Goal: Task Accomplishment & Management: Complete application form

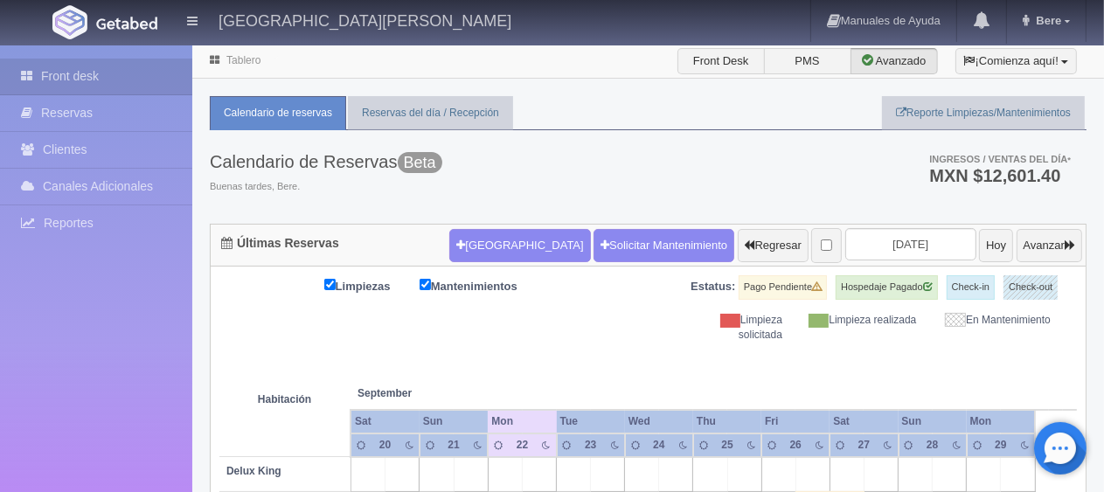
click at [630, 187] on div "Calendario de Reservas Beta Buenas tardes, Bere. Ingresos / Ventas del día * MX…" at bounding box center [648, 177] width 877 height 94
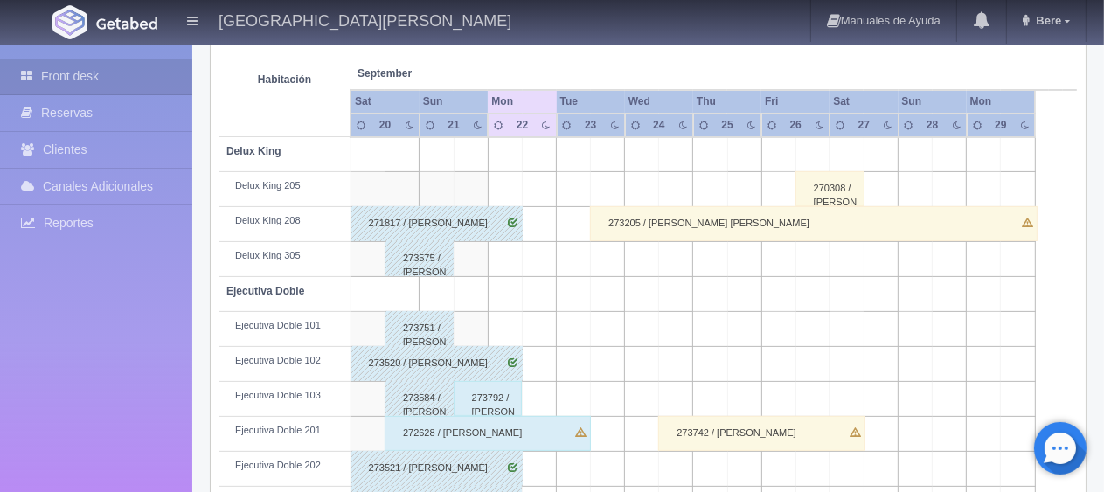
scroll to position [495, 0]
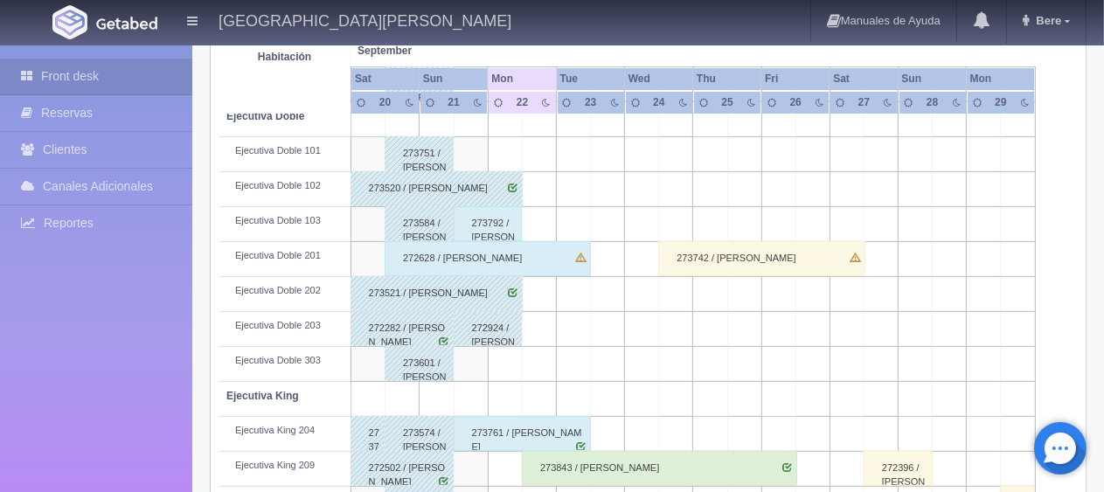
click at [496, 229] on div "273792 / juan F manzo" at bounding box center [488, 223] width 69 height 35
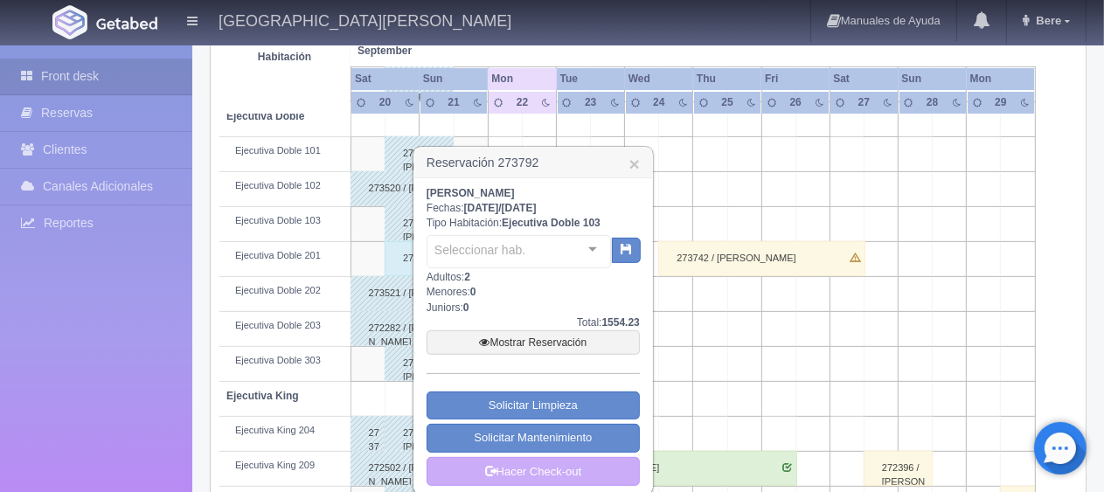
scroll to position [670, 0]
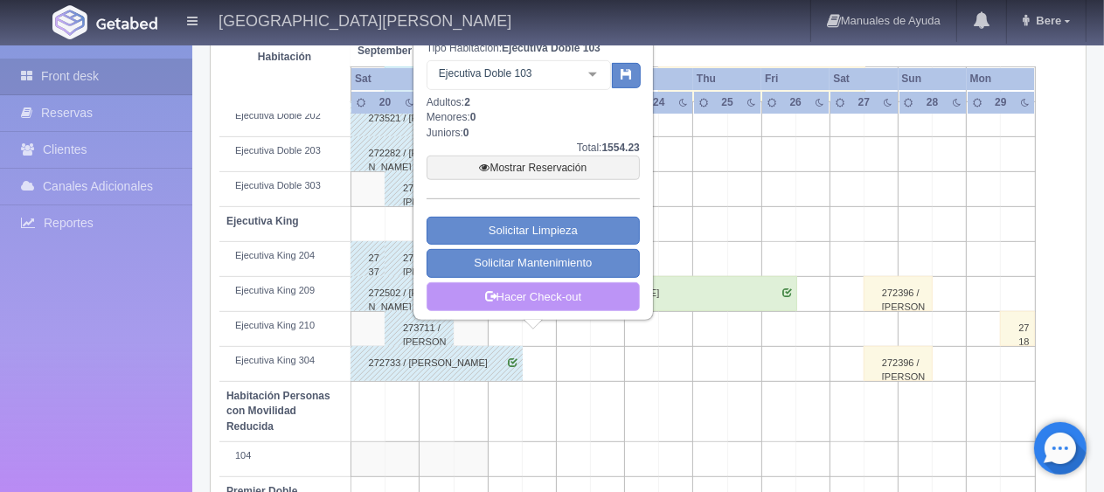
click at [538, 296] on link "Hacer Check-out" at bounding box center [533, 297] width 213 height 30
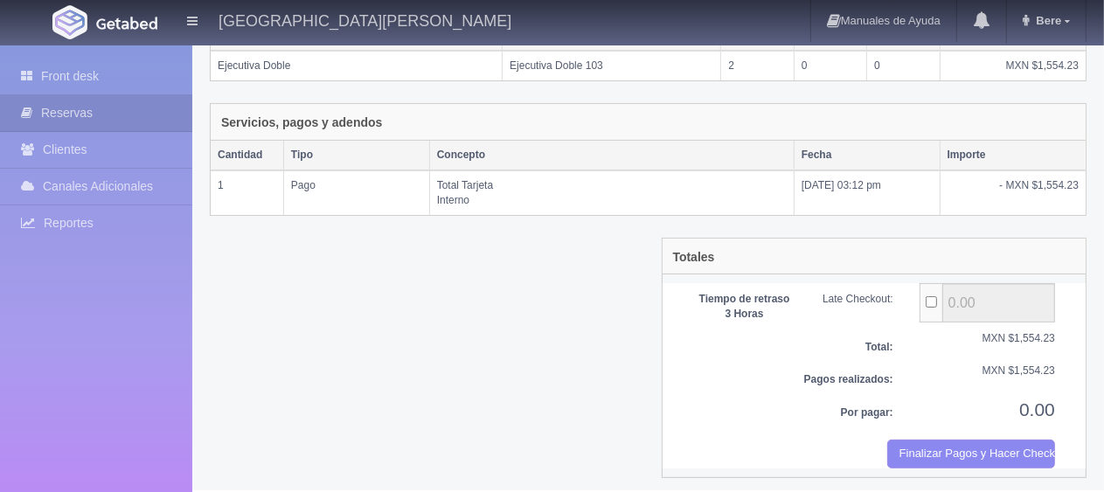
scroll to position [343, 0]
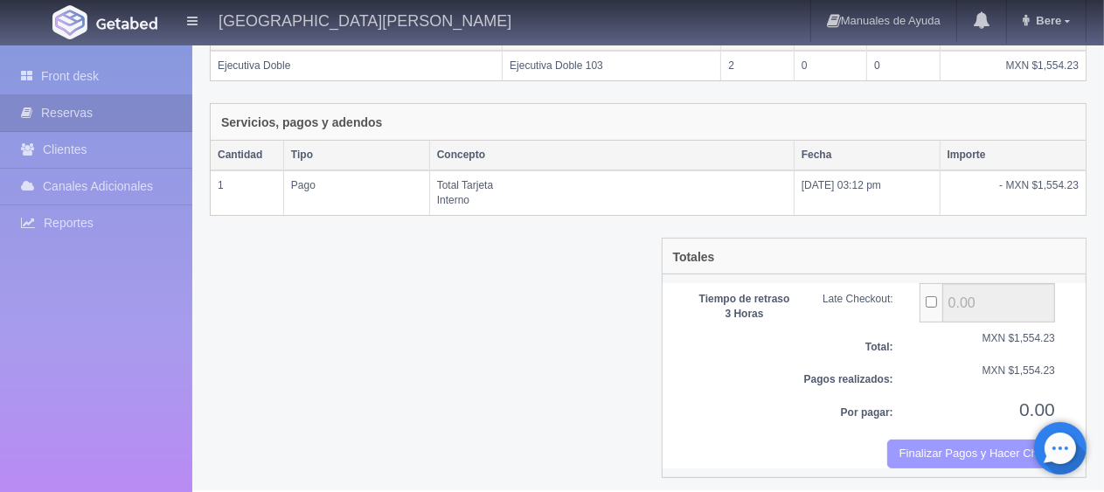
click at [912, 448] on button "Finalizar Pagos y Hacer Checkout" at bounding box center [971, 454] width 168 height 29
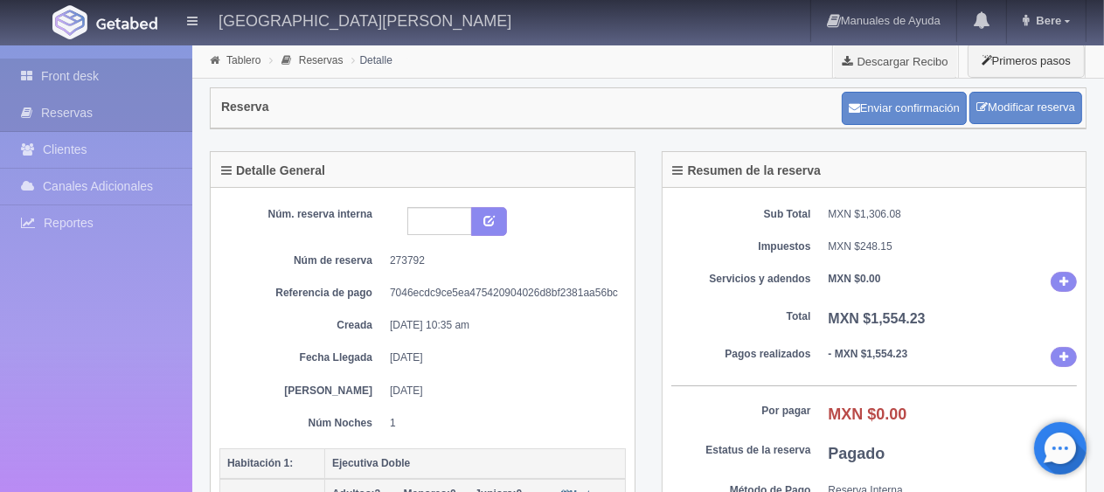
click at [127, 80] on link "Front desk" at bounding box center [96, 77] width 192 height 36
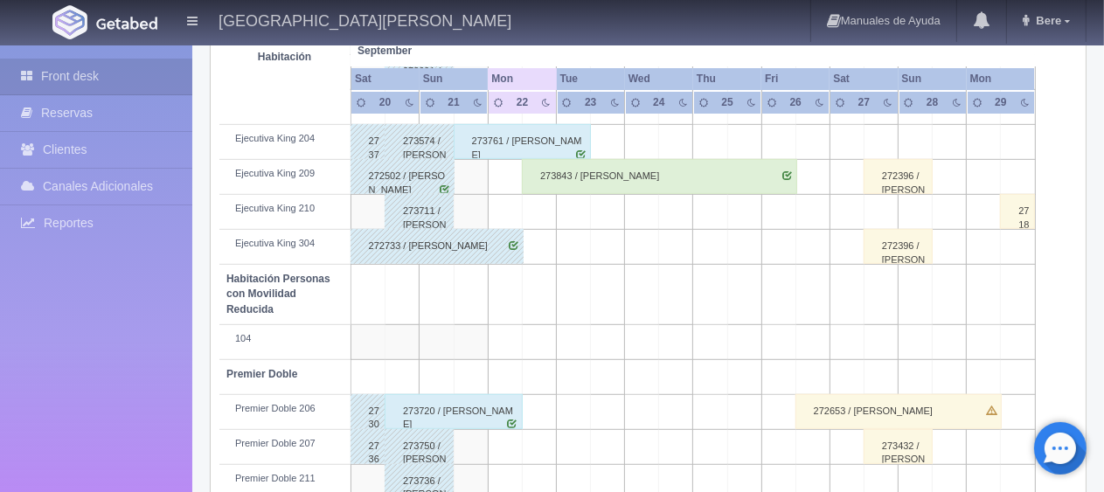
scroll to position [932, 0]
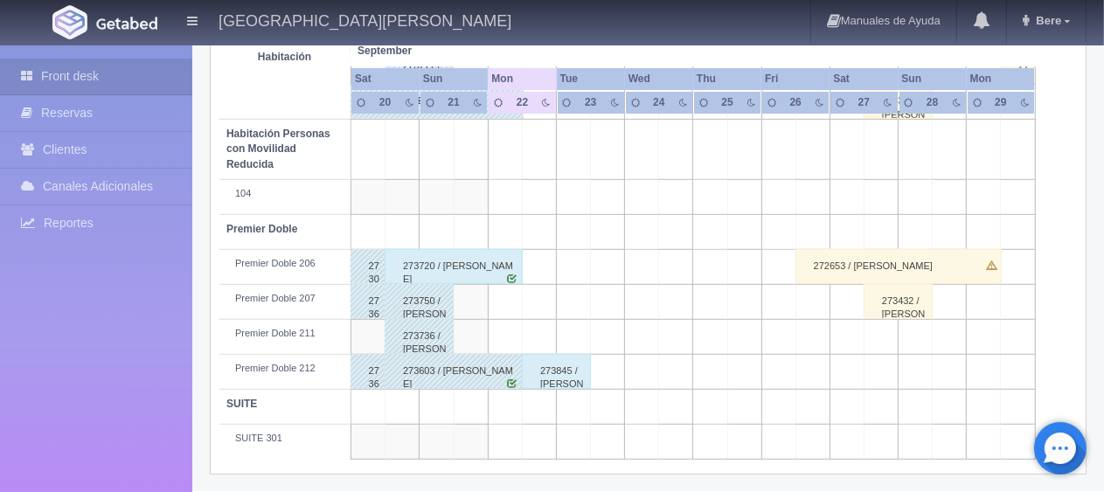
click at [453, 264] on div "273720 / [PERSON_NAME]" at bounding box center [454, 266] width 138 height 35
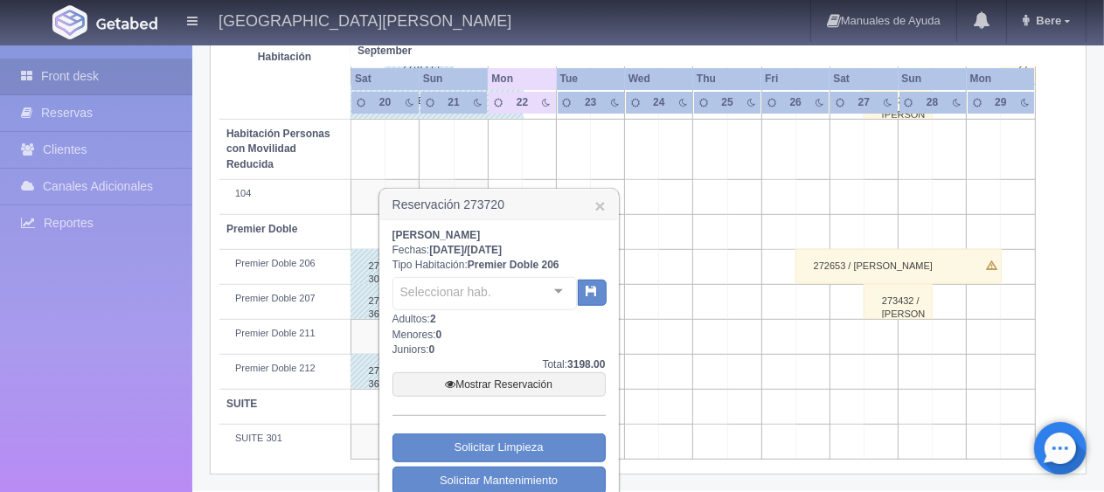
scroll to position [984, 0]
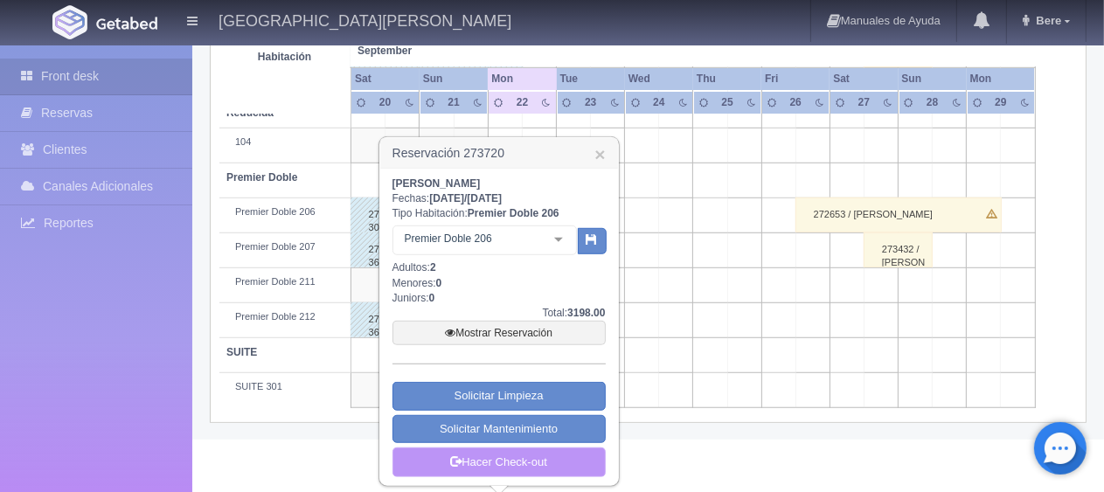
click at [462, 463] on link "Hacer Check-out" at bounding box center [499, 463] width 213 height 30
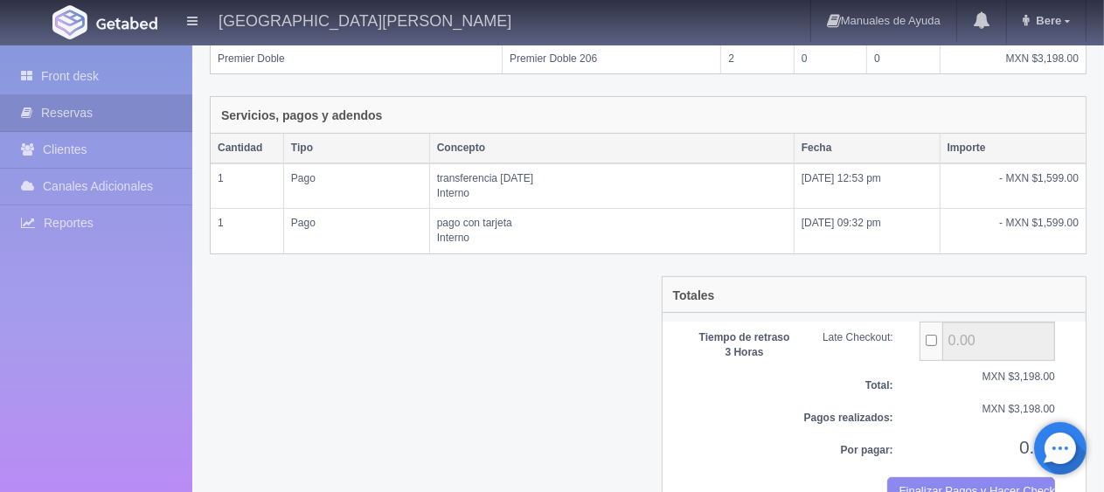
scroll to position [387, 0]
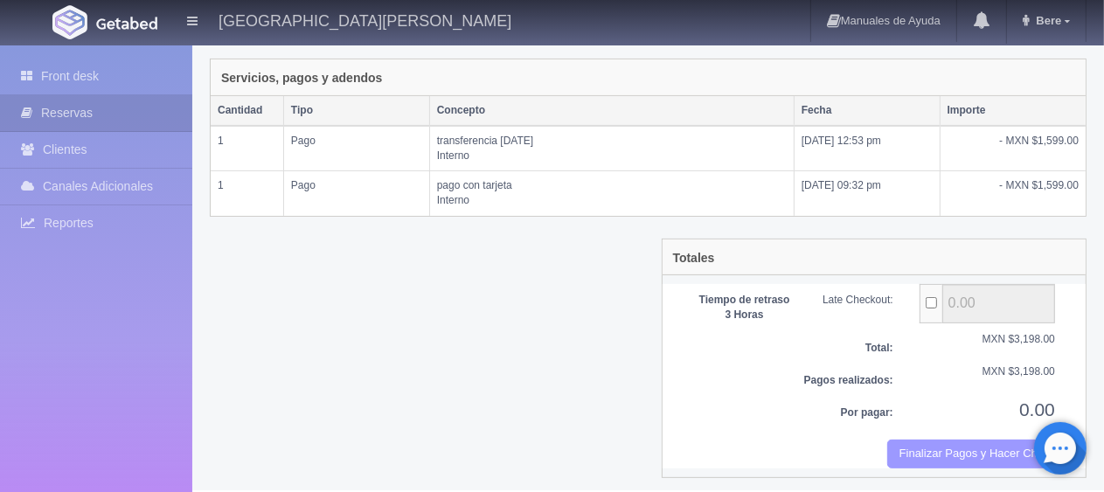
click at [996, 449] on button "Finalizar Pagos y Hacer Checkout" at bounding box center [971, 454] width 168 height 29
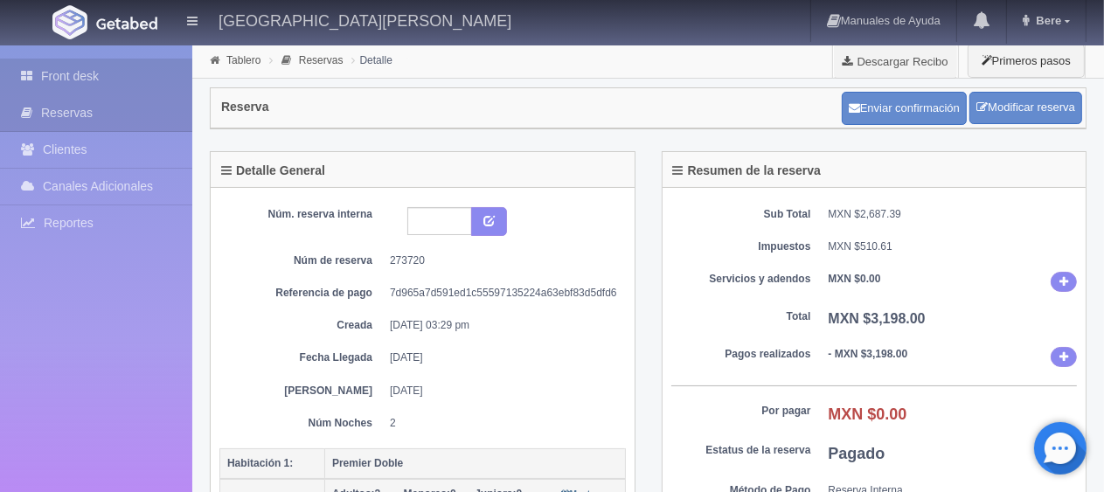
click at [66, 69] on link "Front desk" at bounding box center [96, 77] width 192 height 36
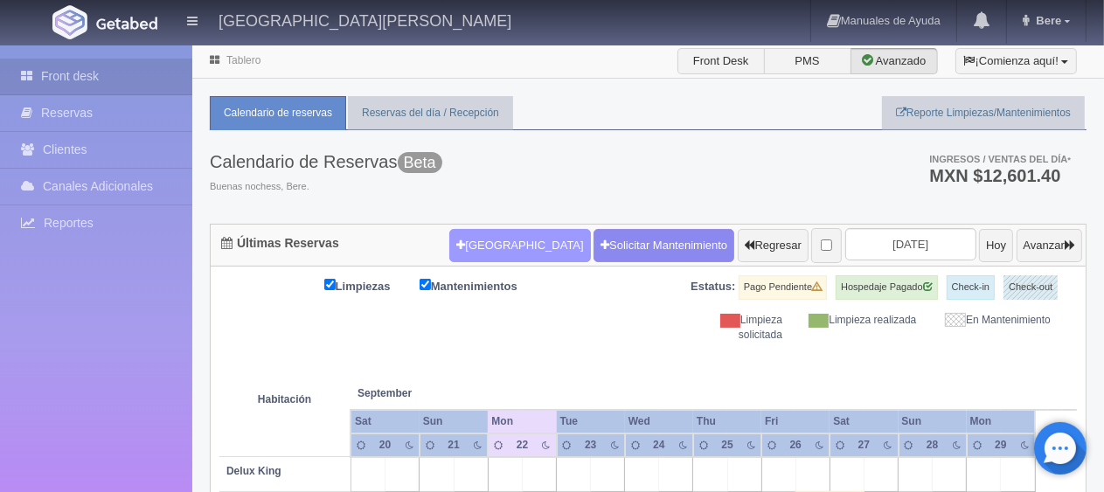
click at [493, 229] on button "[GEOGRAPHIC_DATA]" at bounding box center [519, 245] width 141 height 33
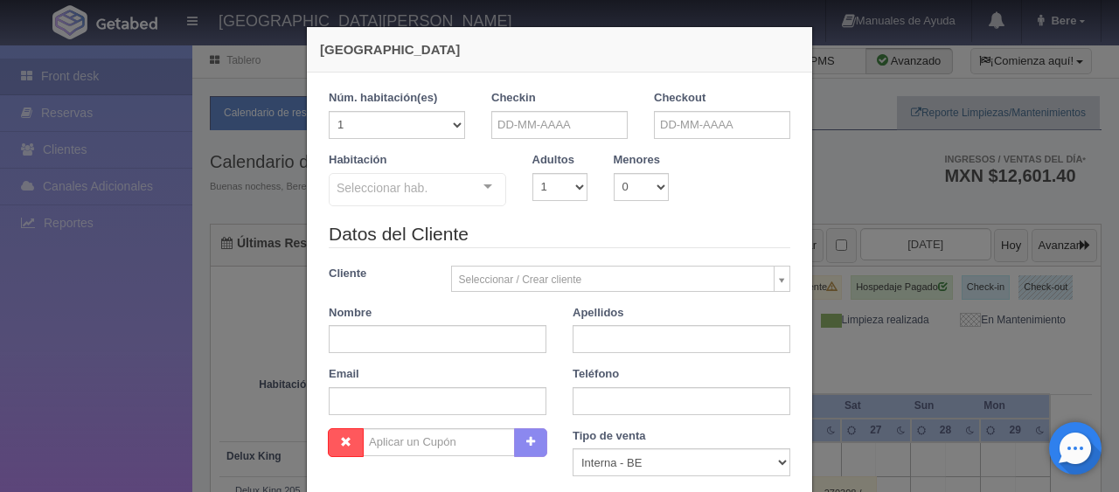
checkbox input "false"
click at [580, 124] on input "text" at bounding box center [559, 125] width 136 height 28
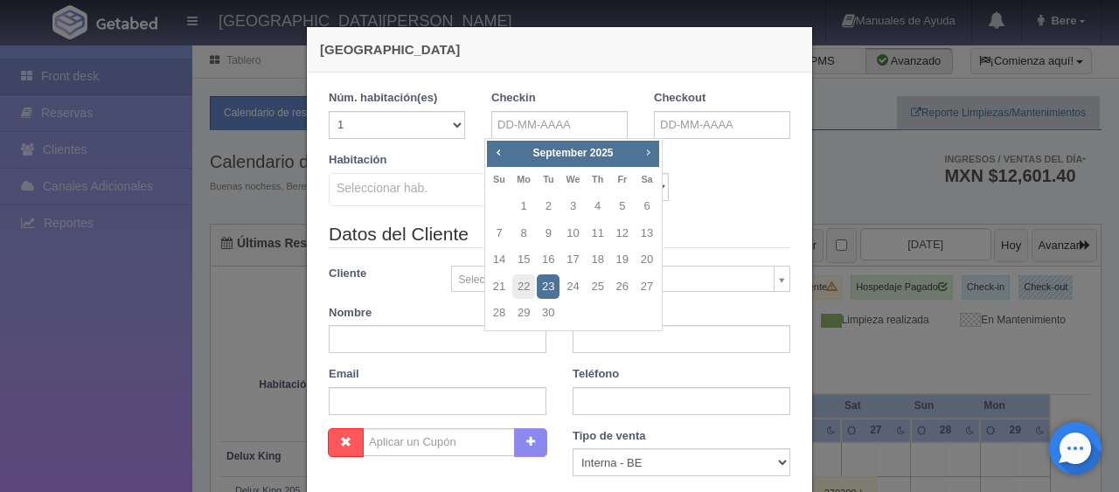
click at [642, 154] on span "Next" at bounding box center [648, 152] width 14 height 14
click at [598, 254] on link "16" at bounding box center [598, 259] width 23 height 25
type input "16-10-2025"
checkbox input "false"
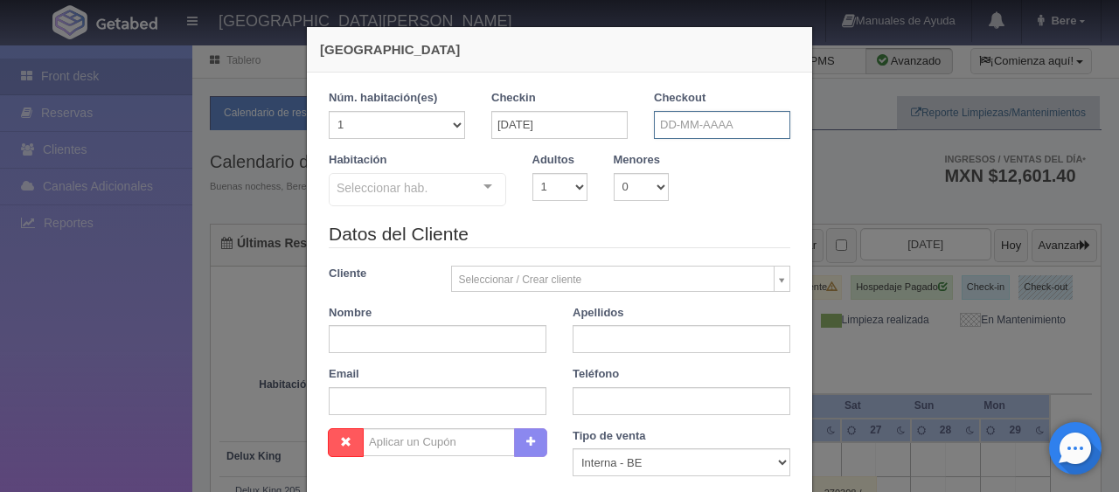
click at [699, 129] on input "text" at bounding box center [722, 125] width 136 height 28
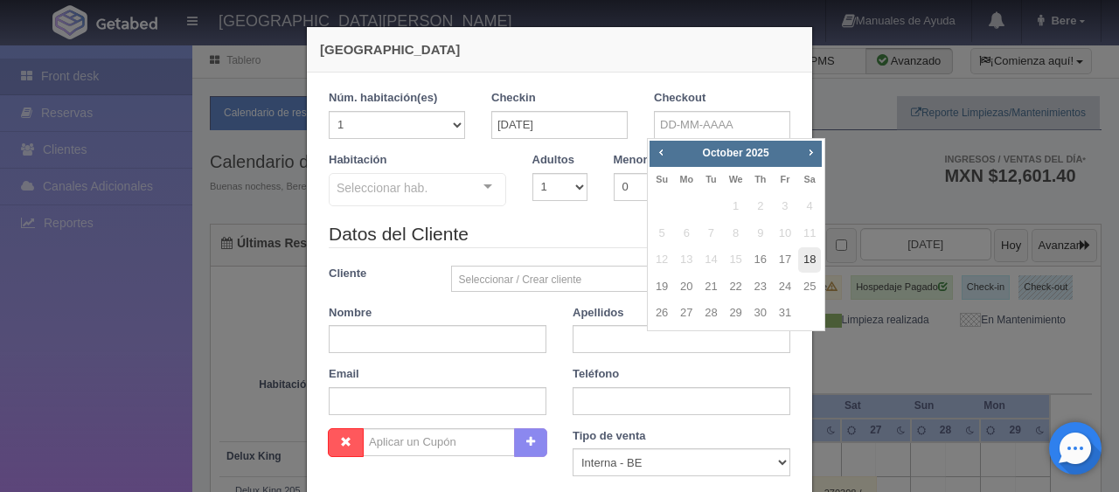
click at [815, 259] on link "18" at bounding box center [809, 259] width 23 height 25
type input "18-10-2025"
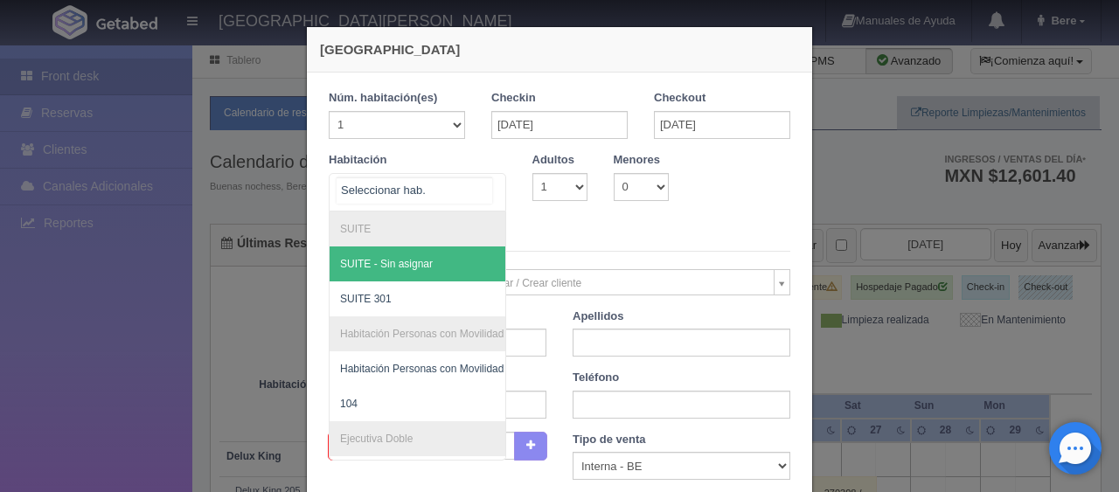
checkbox input "false"
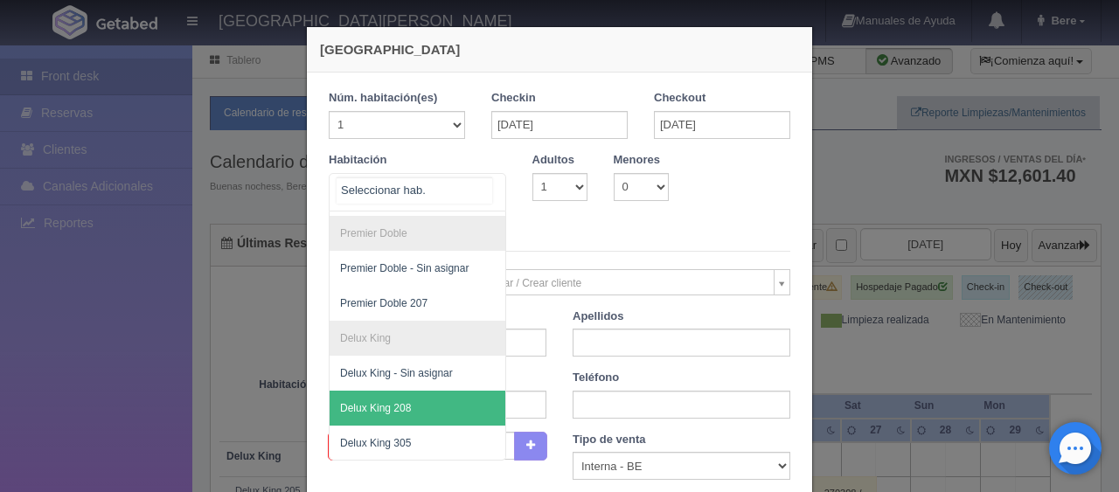
scroll to position [220, 0]
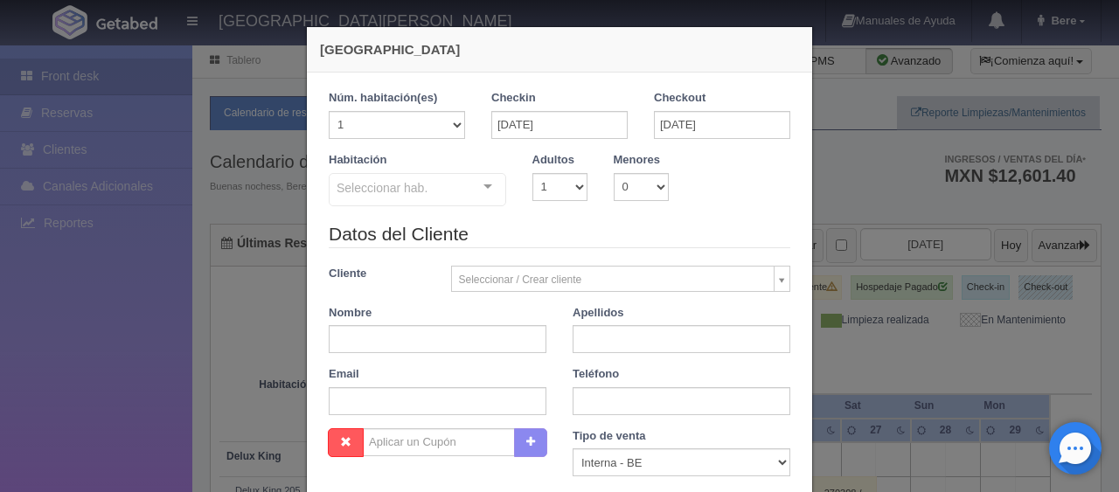
click at [726, 222] on legend "Datos del Cliente" at bounding box center [560, 234] width 462 height 27
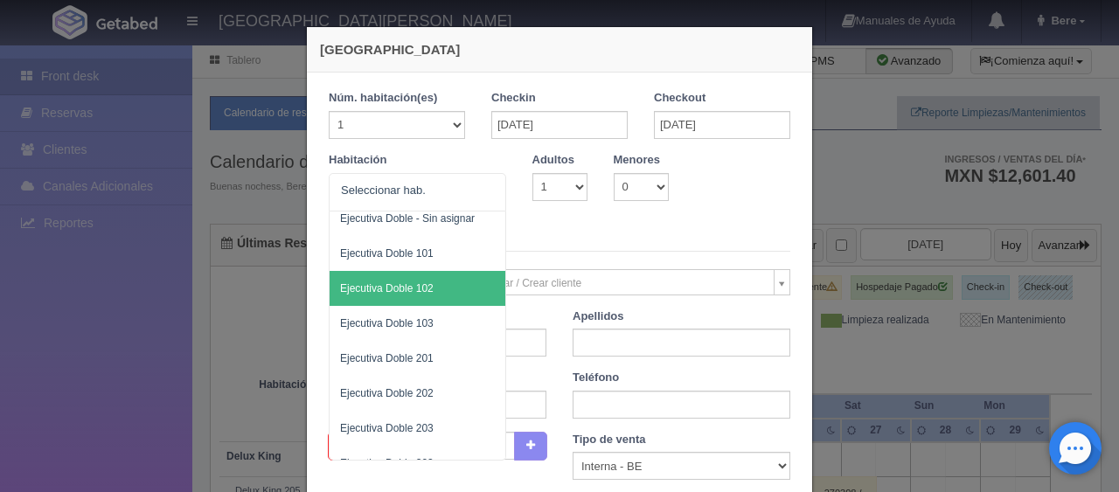
drag, startPoint x: 367, startPoint y: 184, endPoint x: 715, endPoint y: 226, distance: 350.6
click at [715, 226] on legend "Datos del Cliente" at bounding box center [560, 238] width 462 height 27
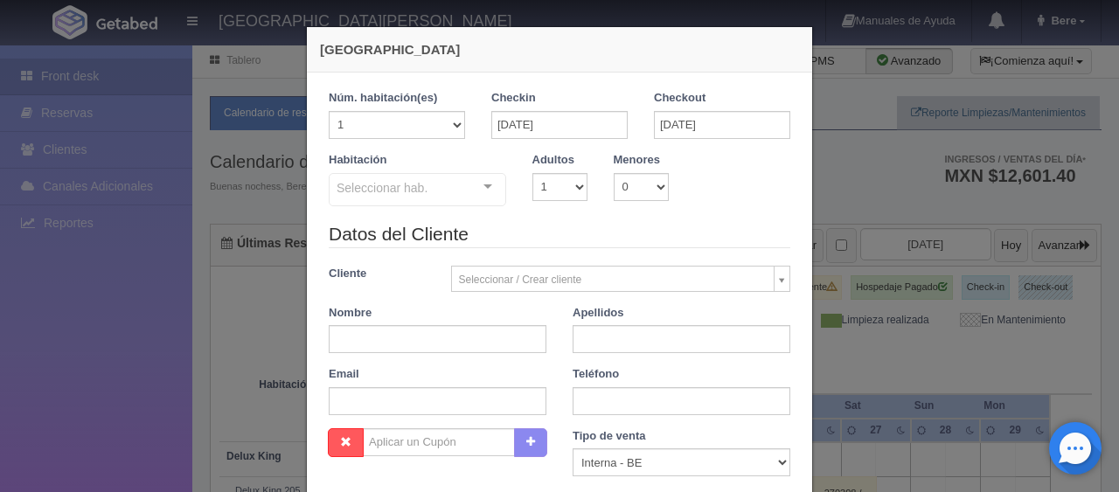
drag, startPoint x: 693, startPoint y: 230, endPoint x: 670, endPoint y: 229, distance: 22.8
click at [692, 230] on legend "Datos del Cliente" at bounding box center [560, 234] width 462 height 27
click at [597, 131] on input "16-10-2025" at bounding box center [559, 125] width 136 height 28
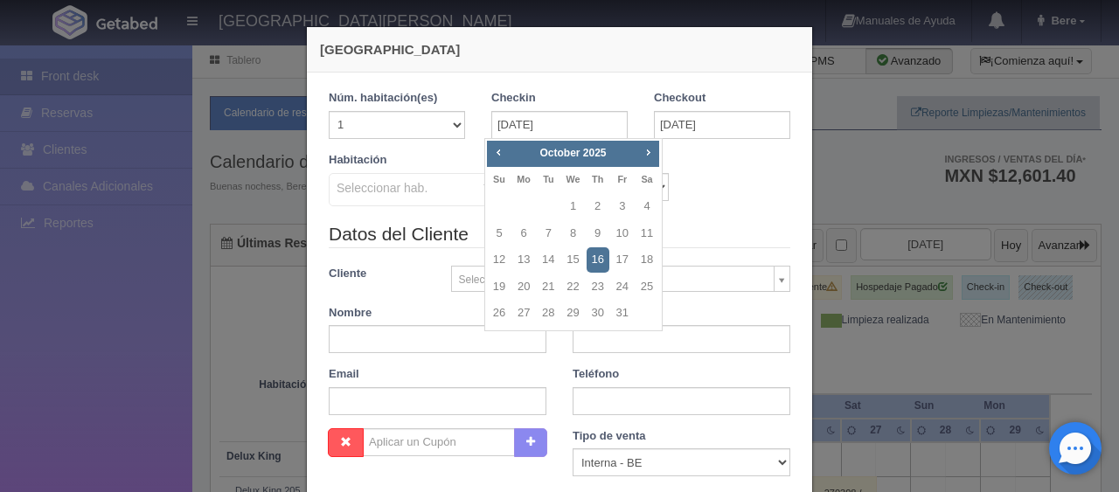
drag, startPoint x: 730, startPoint y: 191, endPoint x: 723, endPoint y: 185, distance: 9.3
click at [729, 191] on div "Habitación Seleccionar hab. SUITE SUITE - Sin asignar SUITE 301 Habitación Pers…" at bounding box center [560, 186] width 488 height 69
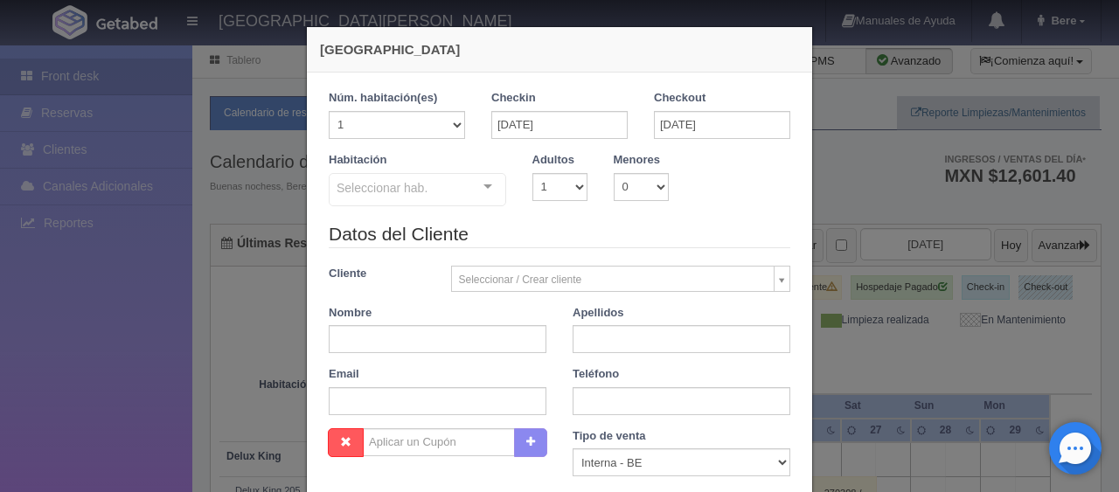
click at [710, 168] on div "Habitación Seleccionar hab. SUITE SUITE - Sin asignar SUITE 301 Habitación Pers…" at bounding box center [560, 186] width 488 height 69
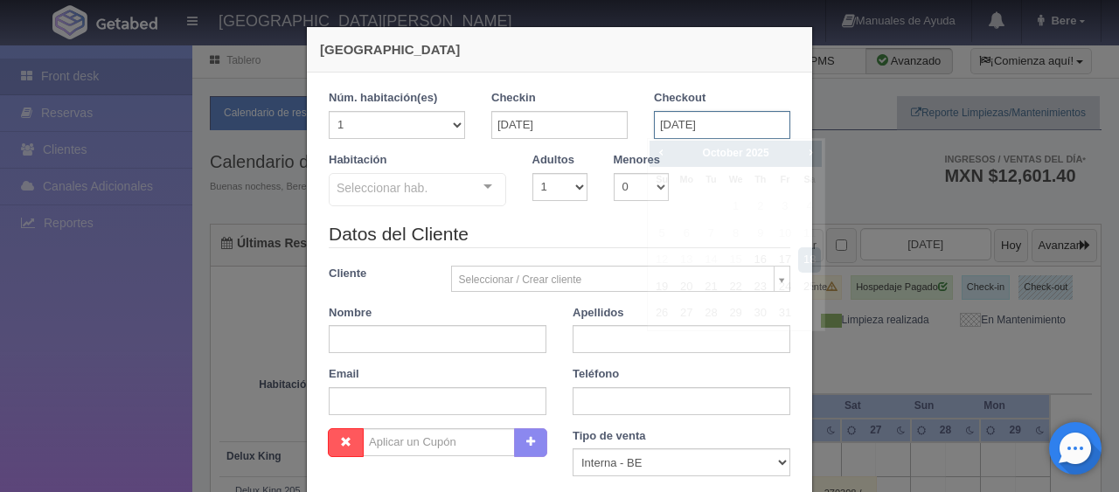
click at [739, 128] on input "18-10-2025" at bounding box center [722, 125] width 136 height 28
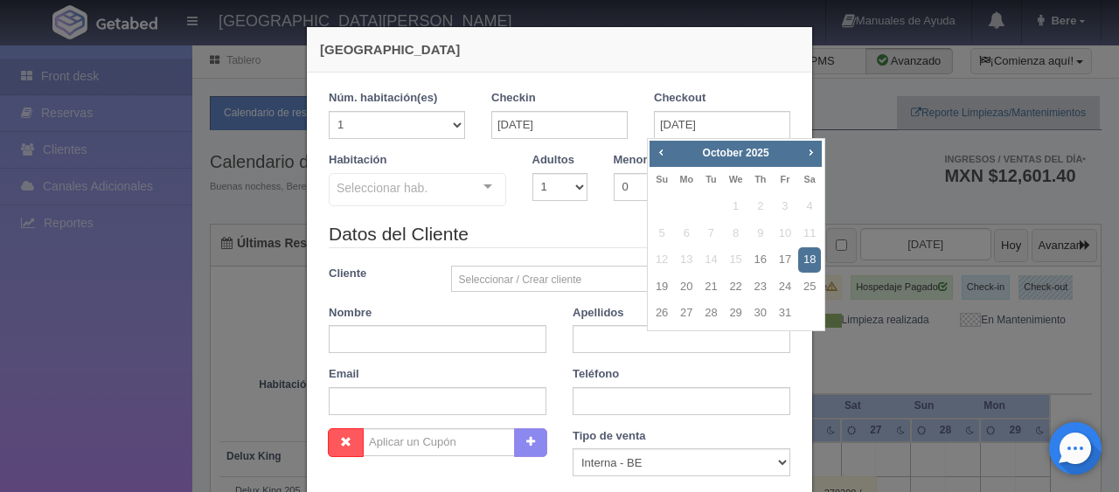
click at [591, 229] on legend "Datos del Cliente" at bounding box center [560, 234] width 462 height 27
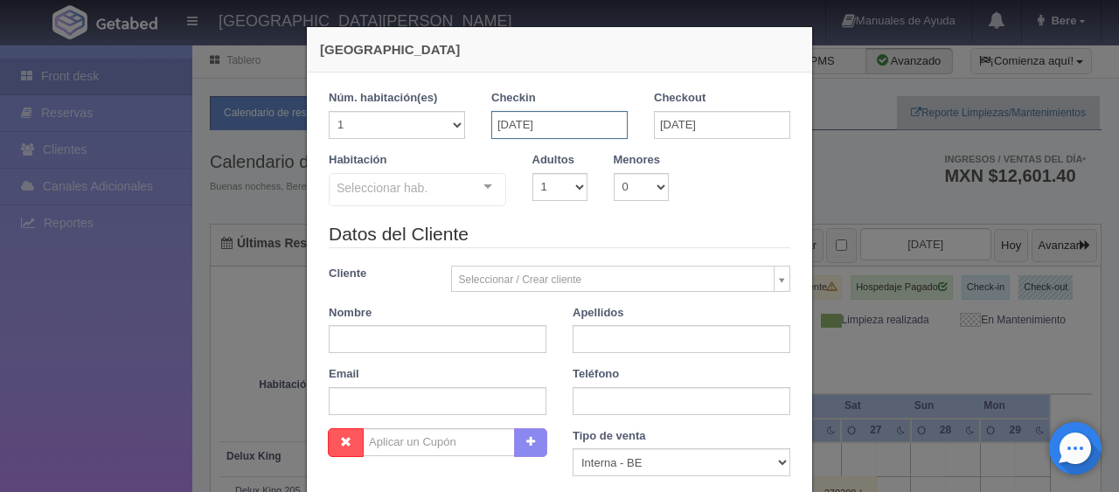
click at [575, 122] on input "16-10-2025" at bounding box center [559, 125] width 136 height 28
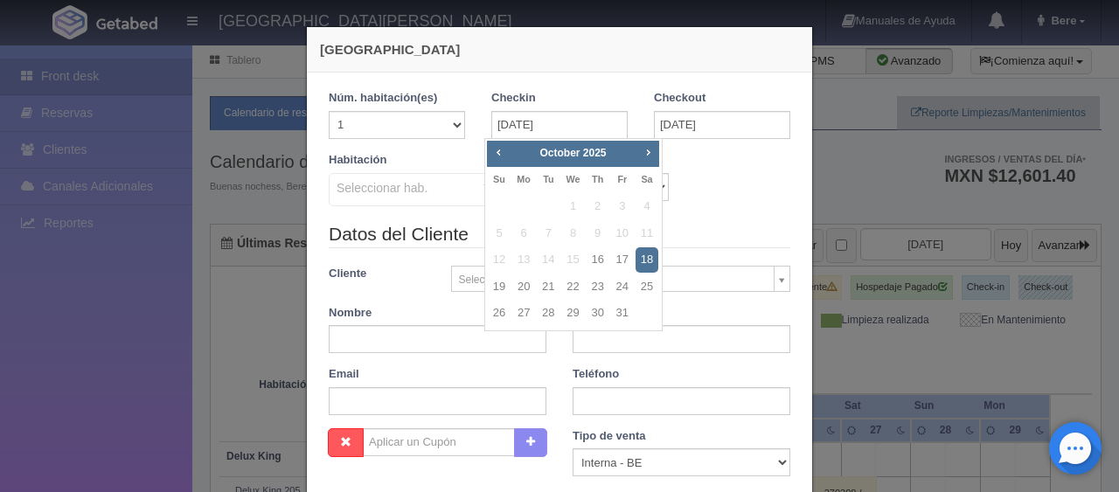
click at [737, 167] on div "Habitación Seleccionar hab. SUITE SUITE - Sin asignar SUITE 301 Habitación Pers…" at bounding box center [560, 186] width 488 height 69
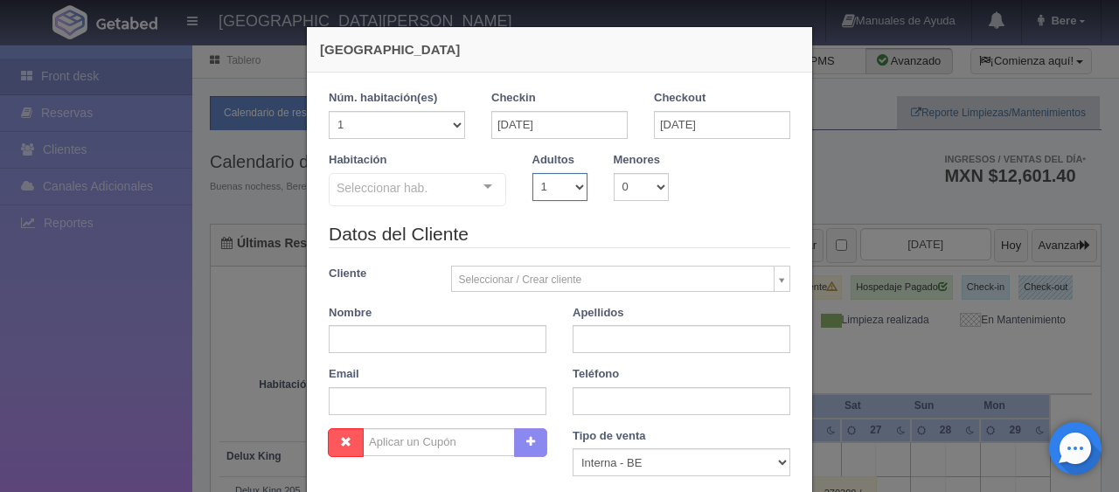
click at [535, 183] on select "1 2 3 4 5 6 7 8 9 10" at bounding box center [559, 187] width 55 height 28
select select "2"
click at [532, 173] on select "1 2 3 4 5 6 7 8 9 10" at bounding box center [559, 187] width 55 height 28
click at [683, 230] on legend "Datos del Cliente" at bounding box center [560, 234] width 462 height 27
click at [556, 193] on select "1 2 3 4 5 6 7 8 9 10" at bounding box center [559, 187] width 55 height 28
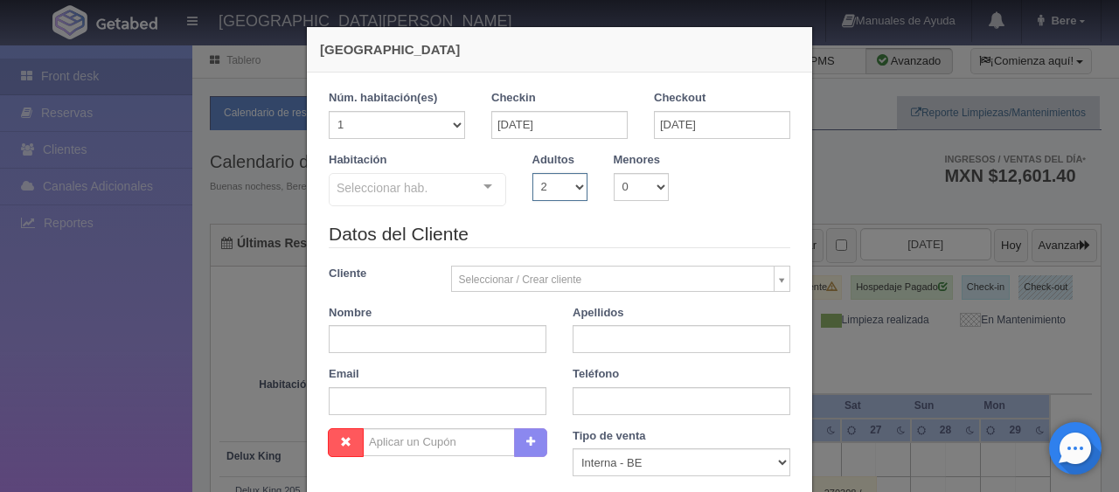
click at [563, 190] on select "1 2 3 4 5 6 7 8 9 10" at bounding box center [559, 187] width 55 height 28
click at [742, 259] on div "Datos del Cliente Cliente Seleccionar / Crear cliente Nuevo Cliente Adriana Nav…" at bounding box center [560, 324] width 488 height 207
click at [639, 228] on legend "Datos del Cliente" at bounding box center [560, 234] width 462 height 27
click at [550, 194] on select "1 2 3 4 5 6 7 8 9 10" at bounding box center [559, 187] width 55 height 28
click at [737, 234] on legend "Datos del Cliente" at bounding box center [560, 234] width 462 height 27
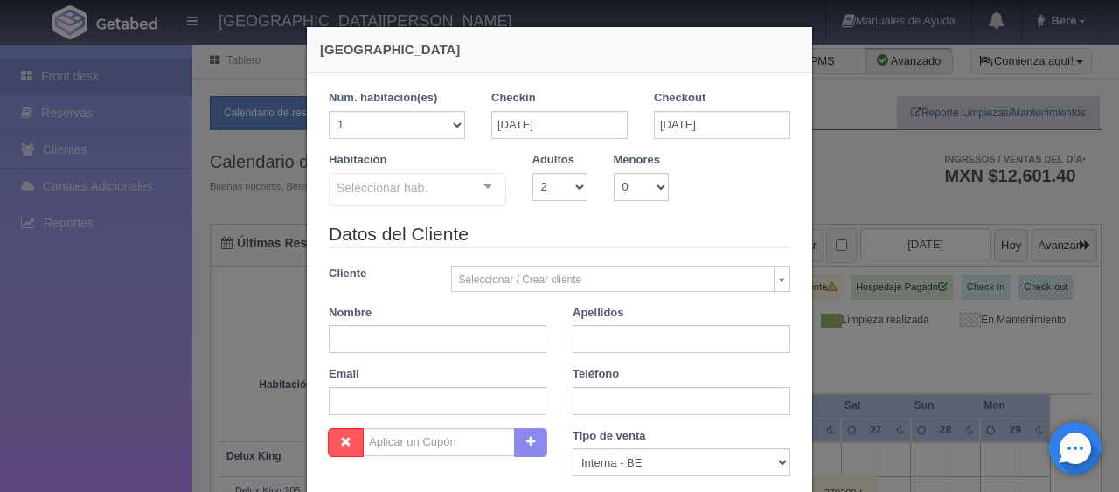
click at [427, 201] on div "Seleccionar hab." at bounding box center [417, 189] width 177 height 33
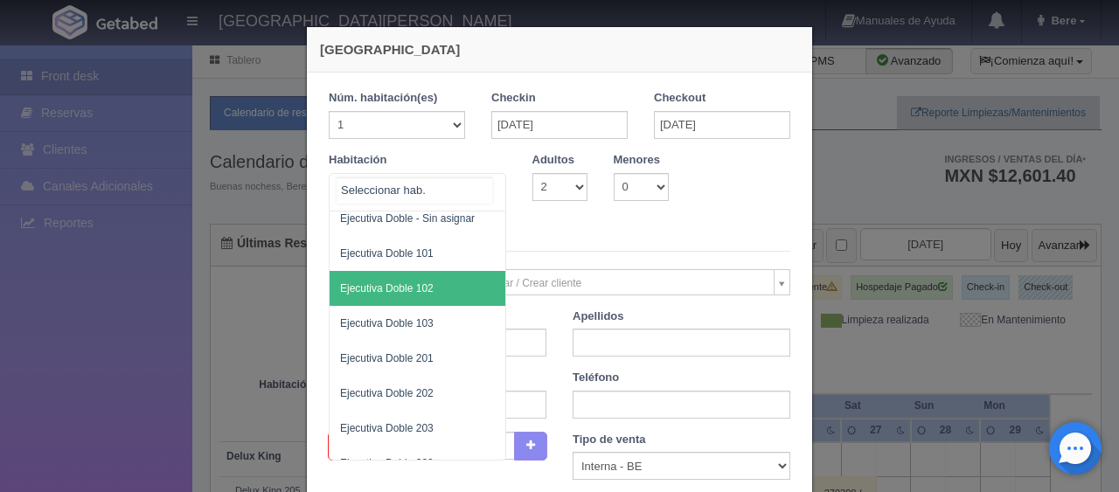
click at [445, 180] on input "text" at bounding box center [415, 190] width 156 height 26
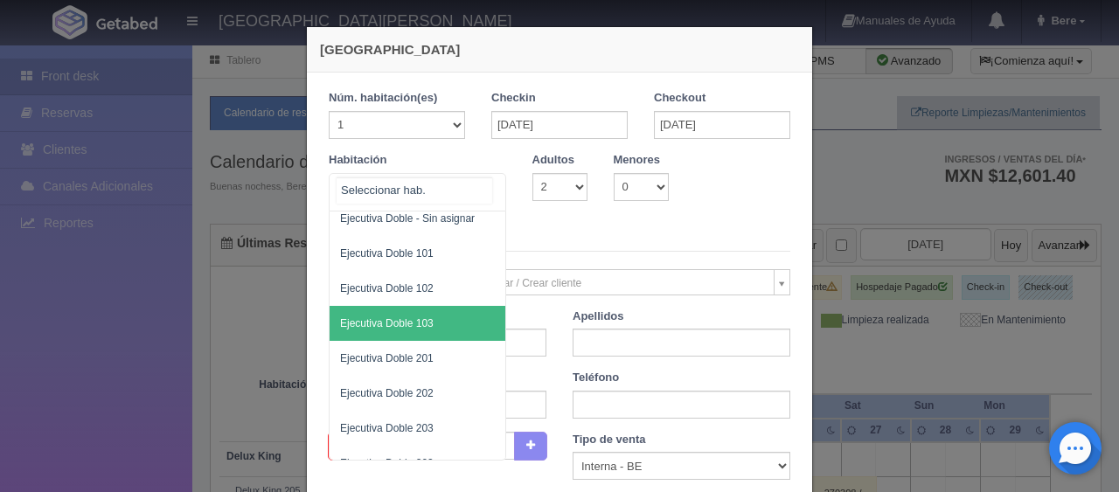
scroll to position [308, 0]
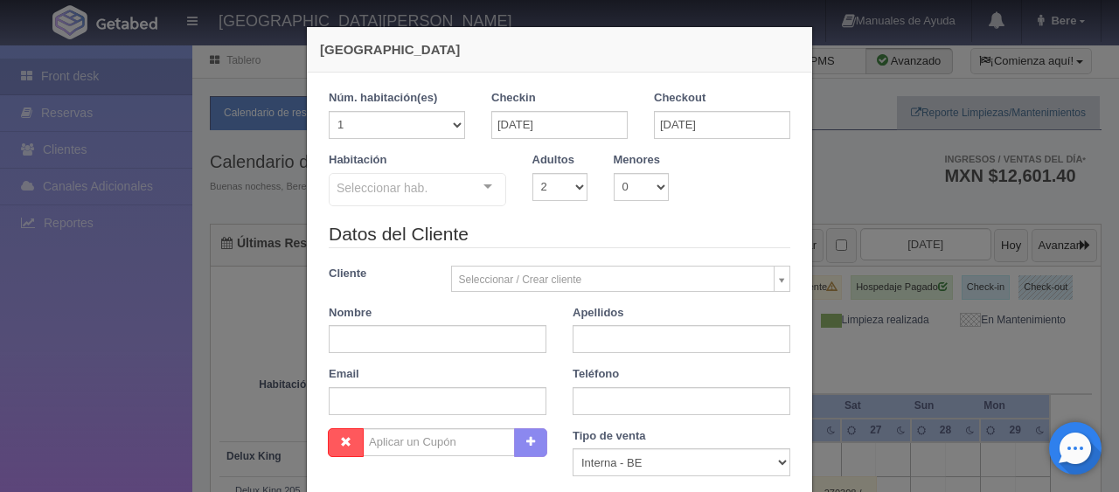
click at [752, 231] on legend "Datos del Cliente" at bounding box center [560, 234] width 462 height 27
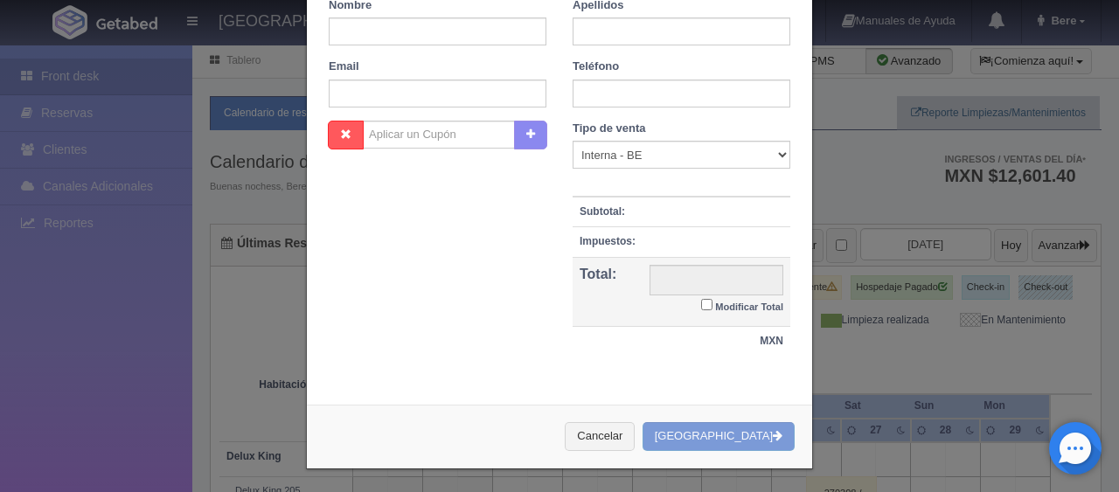
click at [424, 282] on div "Nombre Cupón : Descuentos : Tipo de venta Correo Electronico Interna - BE Llama…" at bounding box center [560, 248] width 488 height 254
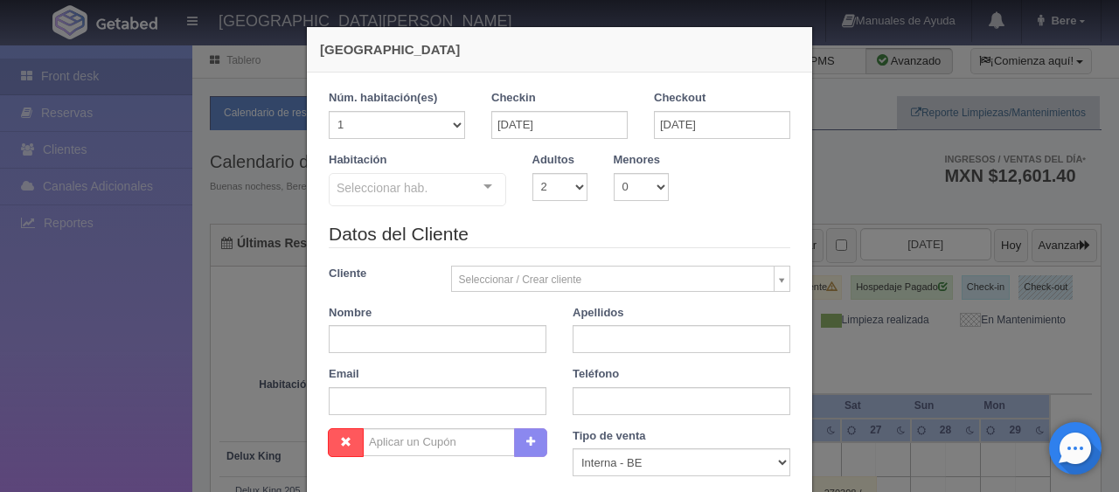
click at [713, 193] on div "Habitación Seleccionar hab. SUITE SUITE - Sin asignar SUITE 301 Habitación Pers…" at bounding box center [560, 186] width 488 height 69
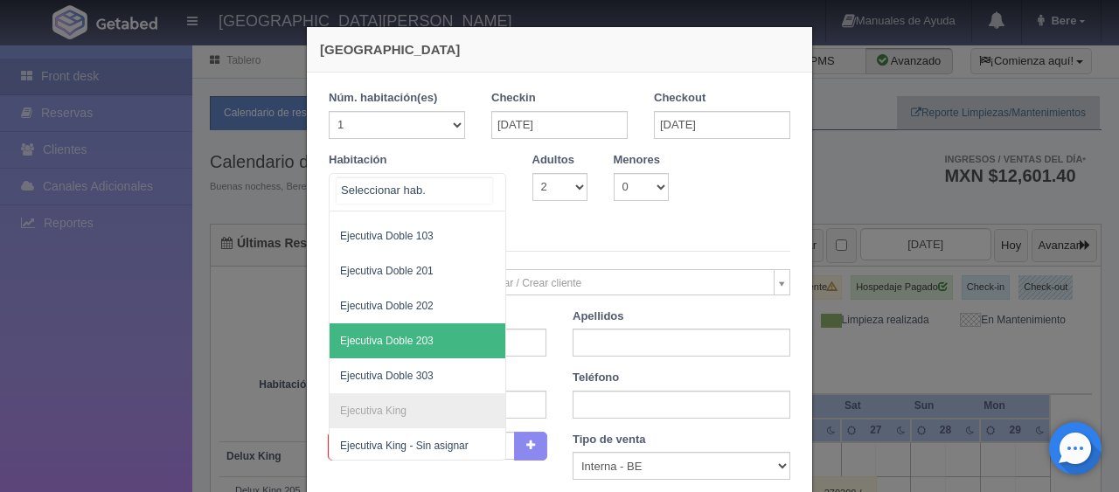
click at [463, 184] on div "SUITE SUITE - Sin asignar SUITE 301 Habitación Personas con Movilidad Reducida …" at bounding box center [417, 192] width 177 height 38
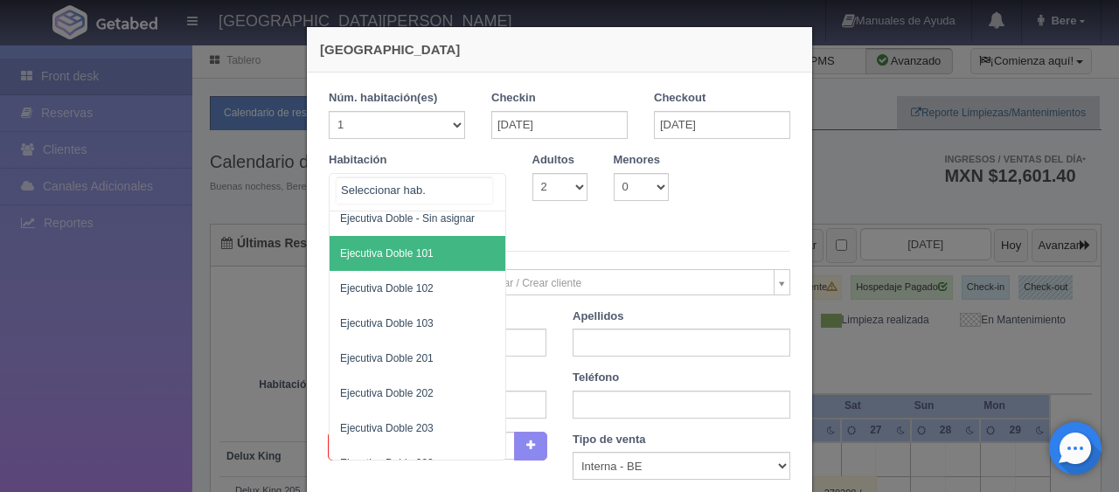
scroll to position [395, 0]
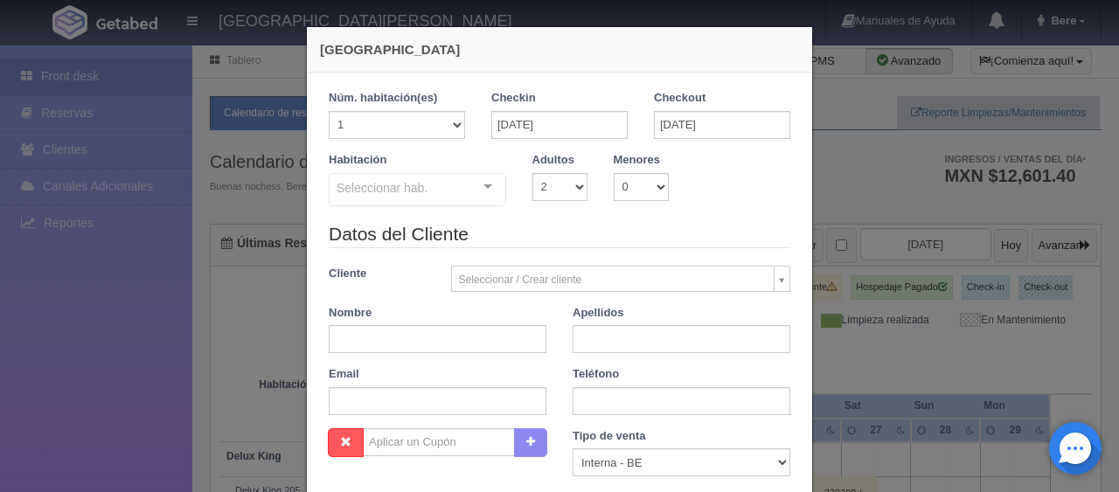
click at [575, 215] on div "Habitación Seleccionar hab. SUITE SUITE - Sin asignar SUITE 301 Habitación Pers…" at bounding box center [560, 186] width 488 height 69
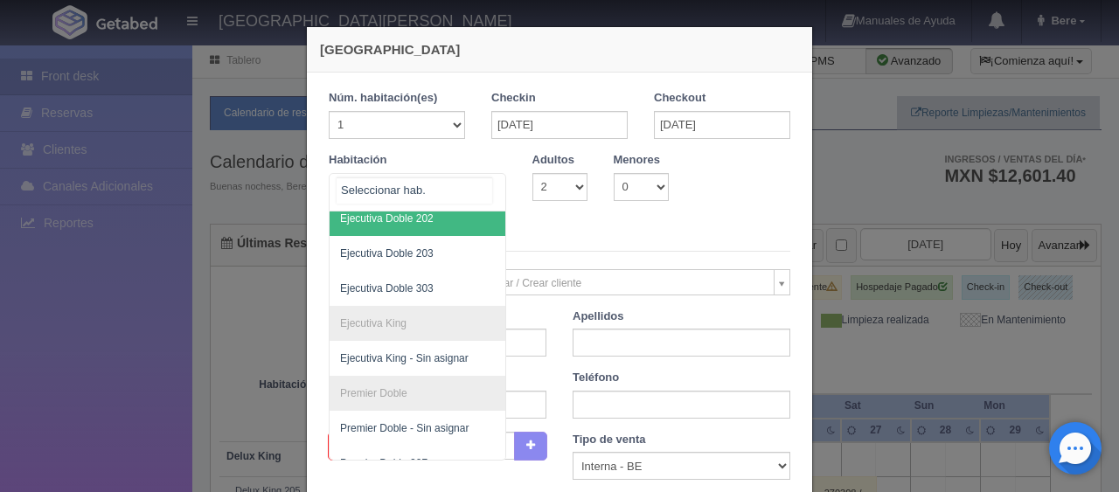
click at [441, 185] on div at bounding box center [417, 192] width 177 height 38
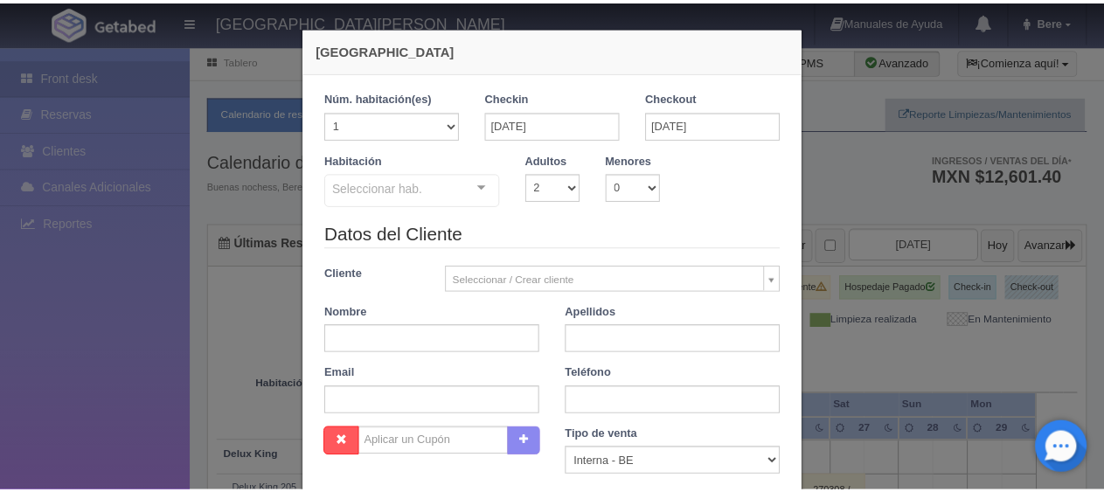
scroll to position [308, 0]
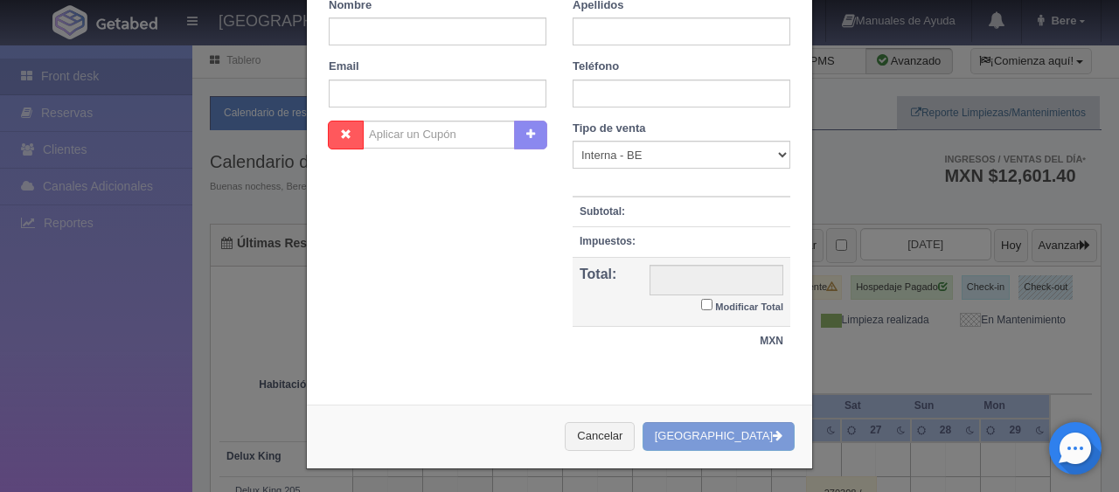
click at [854, 328] on div "Nueva Reserva 1 Núm. habitación(es) 1 2 3 4 5 6 7 8 9 10 11 12 13 14 15 16 17 1…" at bounding box center [559, 246] width 1119 height 492
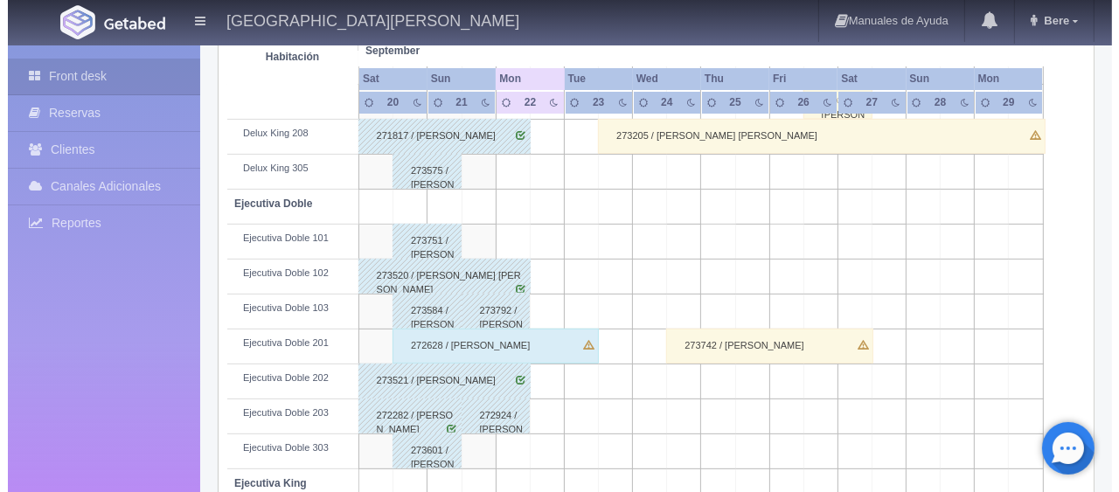
scroll to position [0, 0]
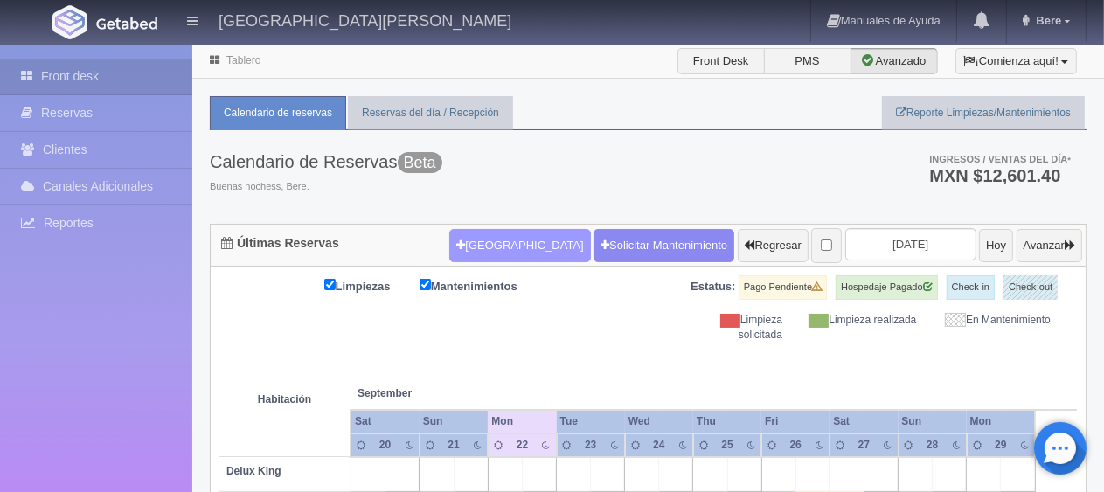
click at [493, 243] on button "[GEOGRAPHIC_DATA]" at bounding box center [519, 245] width 141 height 33
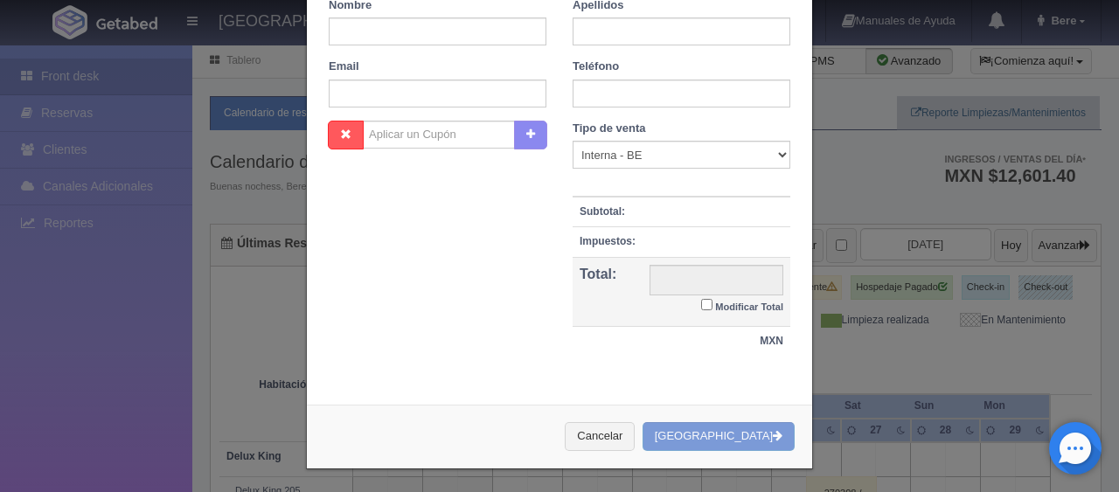
checkbox input "false"
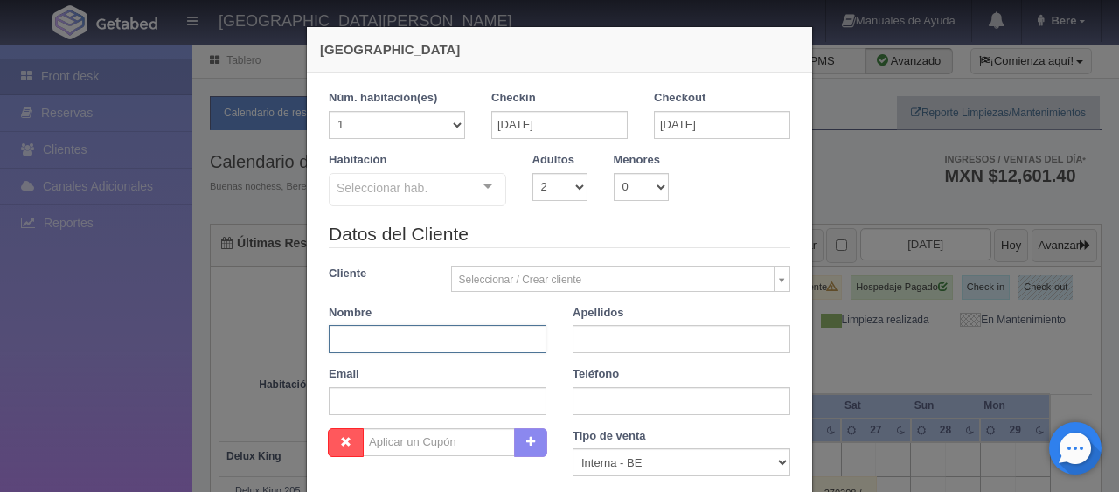
click at [385, 334] on input "text" at bounding box center [438, 339] width 218 height 28
paste input "lorenzo lopez"
drag, startPoint x: 411, startPoint y: 345, endPoint x: 368, endPoint y: 343, distance: 42.9
click at [368, 343] on input "lorenzo lopez" at bounding box center [438, 339] width 218 height 28
type input "lorenzo"
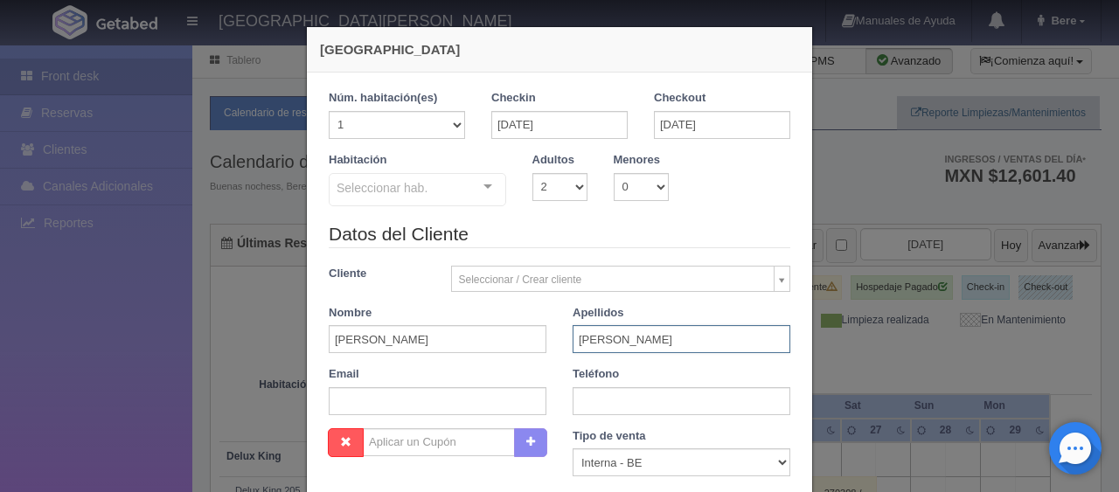
type input "lopez"
click at [427, 411] on input "text" at bounding box center [438, 401] width 218 height 28
type input "wldxwuduli@m.expediapartnercentral.com"
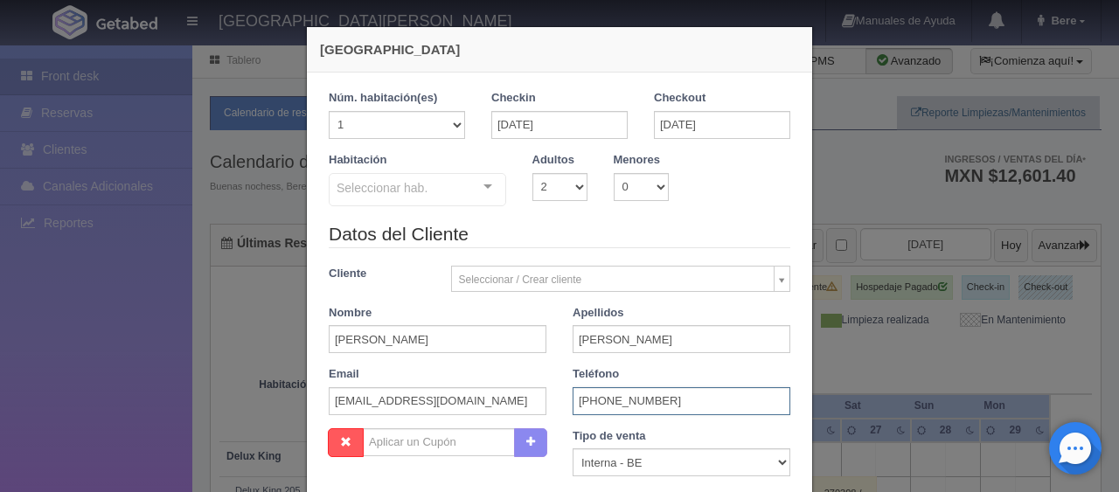
type input "52 (656) 3048771"
drag, startPoint x: 588, startPoint y: 464, endPoint x: 590, endPoint y: 453, distance: 11.7
click at [588, 464] on select "Correo Electronico Interna - BE Llamada OTA Externa Otro WALK IN" at bounding box center [682, 463] width 218 height 28
select select "extota"
click at [573, 449] on select "Correo Electronico Interna - BE Llamada OTA Externa Otro WALK IN" at bounding box center [682, 463] width 218 height 28
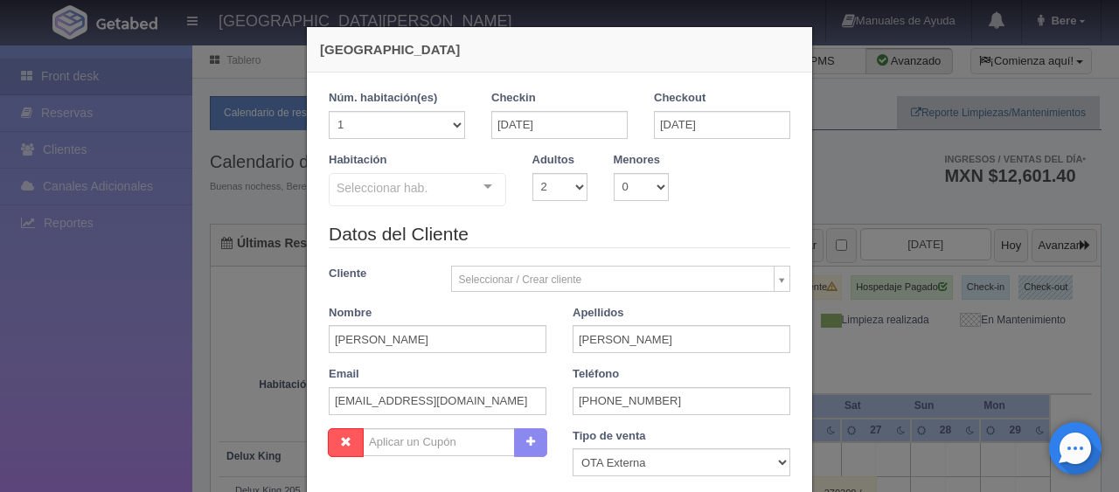
click at [578, 223] on legend "Datos del Cliente" at bounding box center [560, 234] width 462 height 27
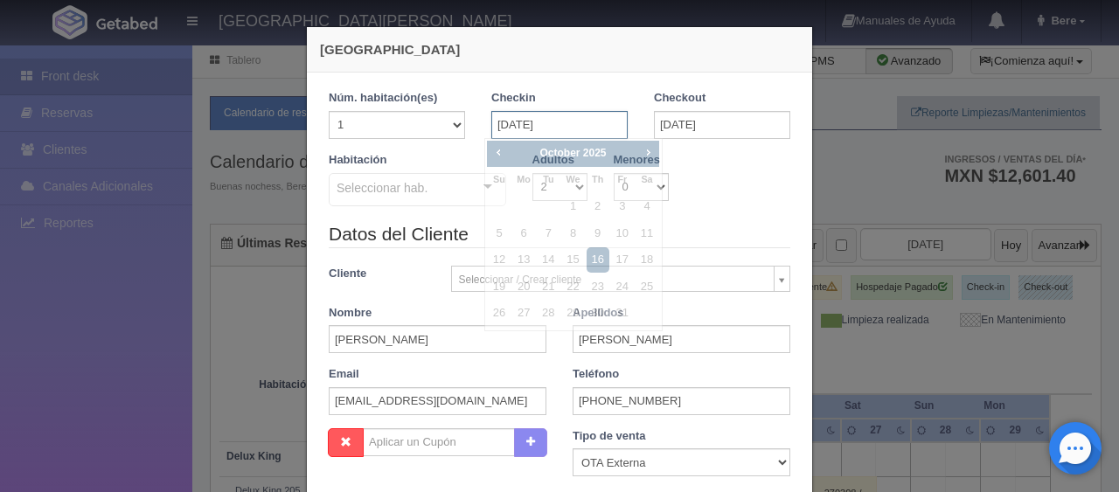
click at [581, 124] on input "16-10-2025" at bounding box center [559, 125] width 136 height 28
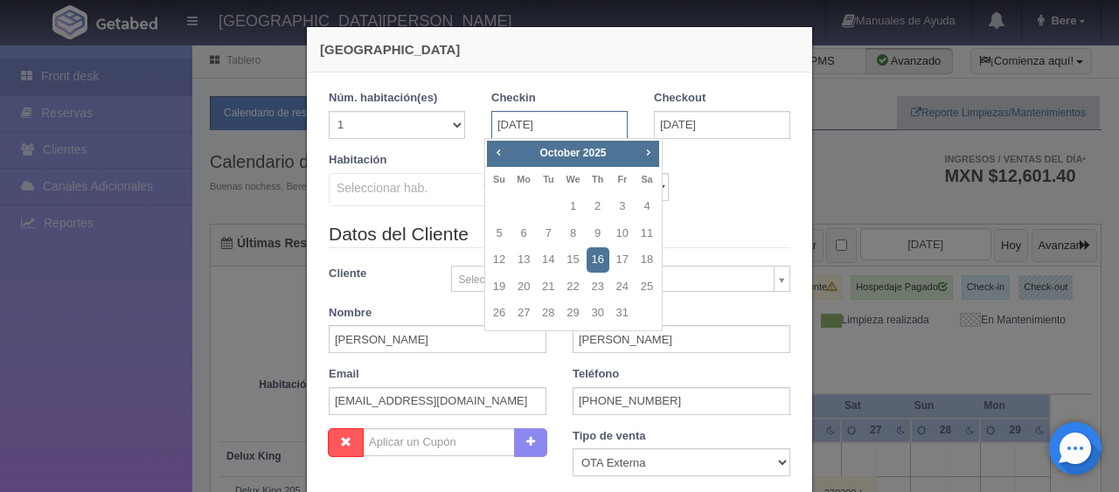
click at [605, 132] on input "16-10-2025" at bounding box center [559, 125] width 136 height 28
click at [524, 227] on link "6" at bounding box center [523, 233] width 23 height 25
type input "06-10-2025"
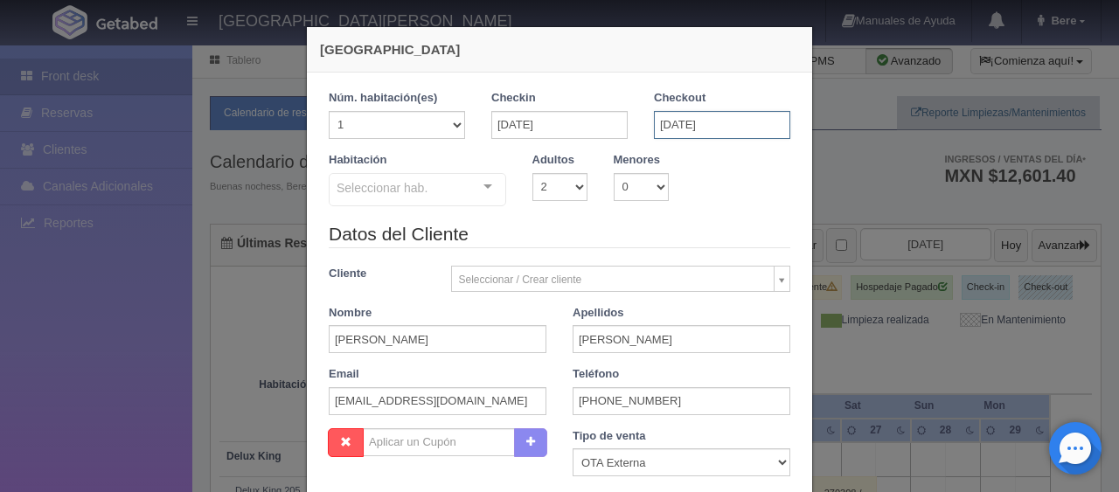
click at [667, 121] on input "18-10-2025" at bounding box center [722, 125] width 136 height 28
checkbox input "false"
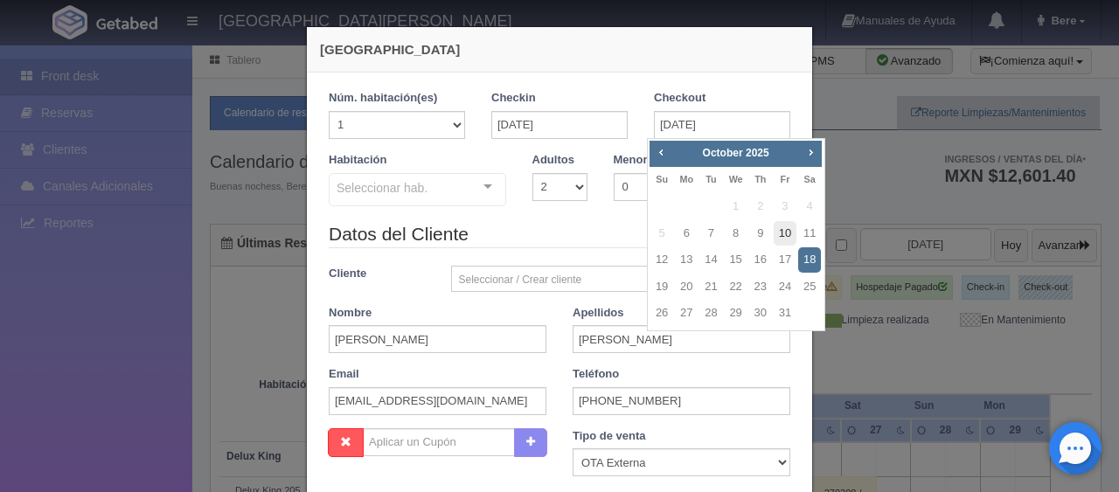
click at [784, 233] on link "10" at bounding box center [785, 233] width 23 height 25
type input "10-10-2025"
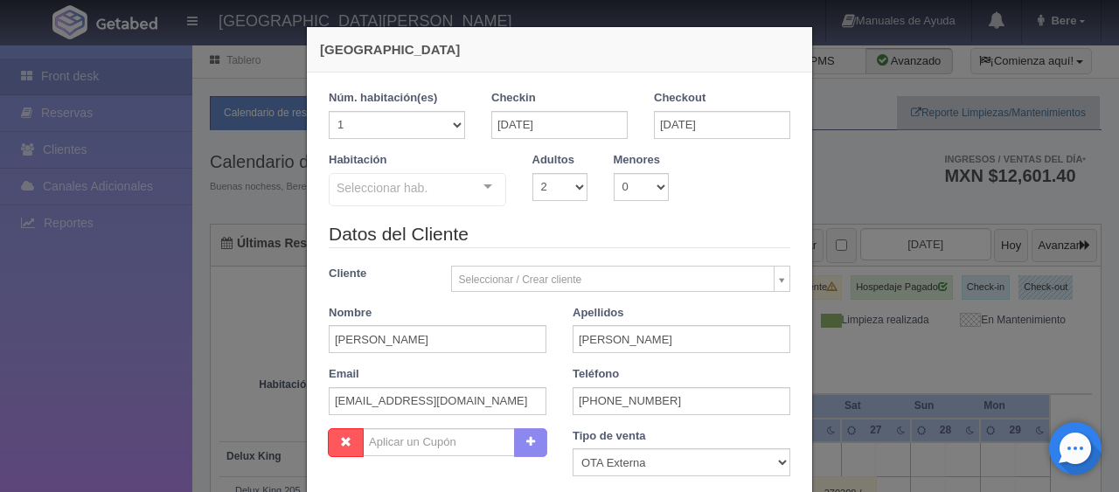
click at [423, 187] on div "Seleccionar hab." at bounding box center [417, 189] width 177 height 33
click at [477, 191] on div at bounding box center [487, 187] width 35 height 26
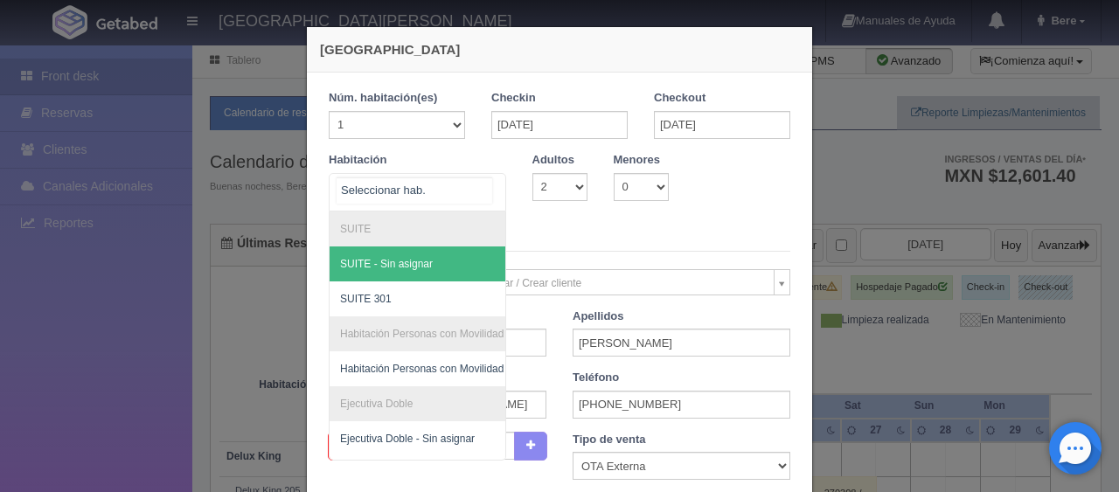
scroll to position [525, 0]
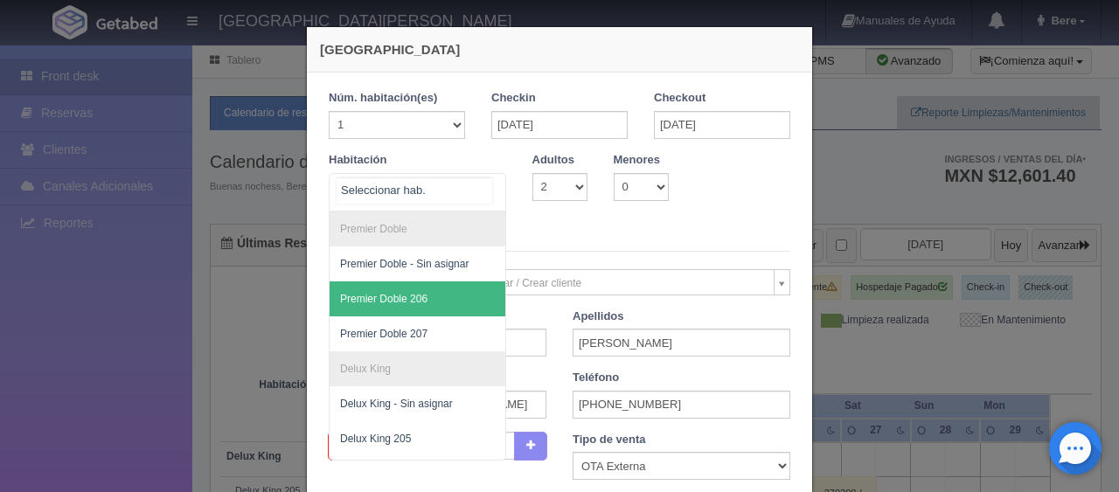
click at [438, 306] on span "Premier Doble 206" at bounding box center [477, 299] width 294 height 35
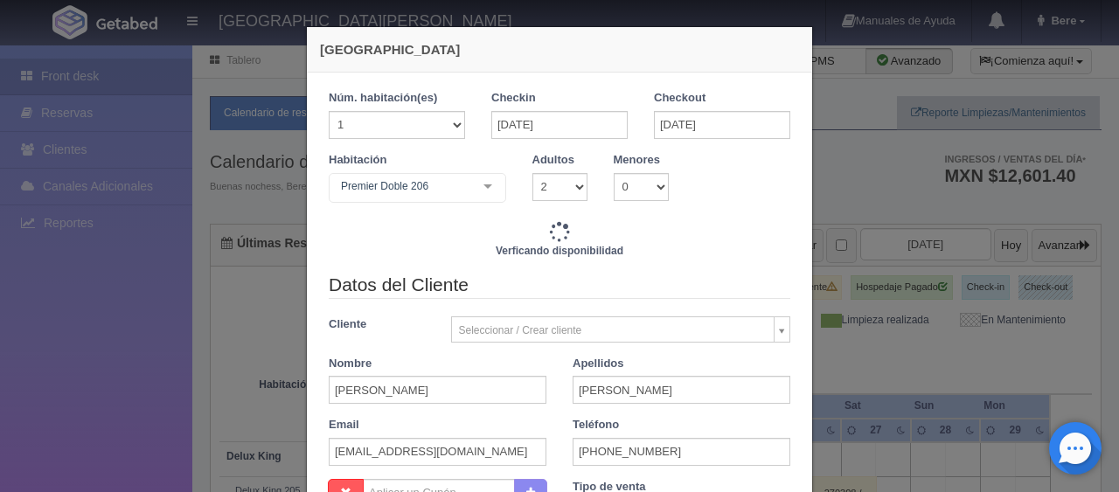
scroll to position [358, 0]
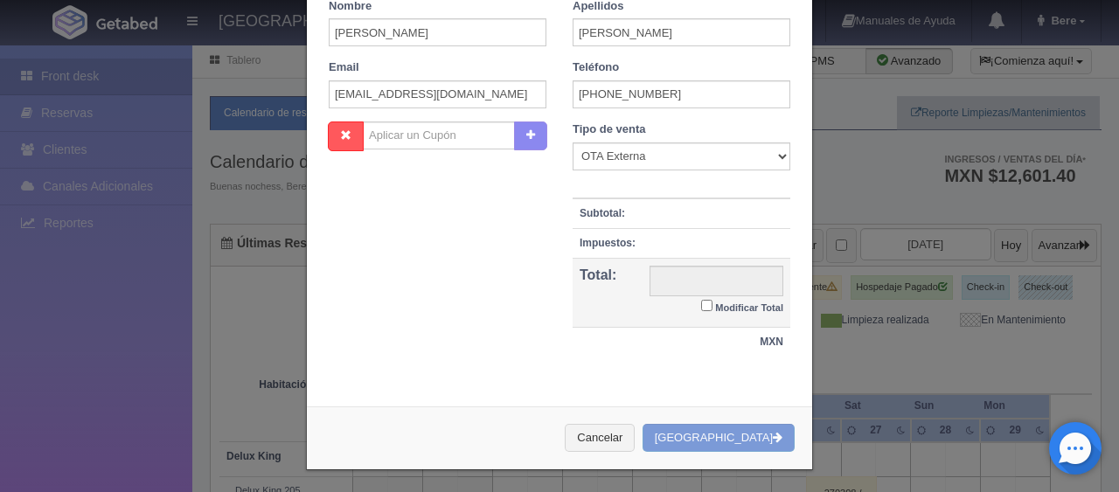
click at [704, 300] on input "Modificar Total" at bounding box center [706, 305] width 11 height 11
checkbox input "true"
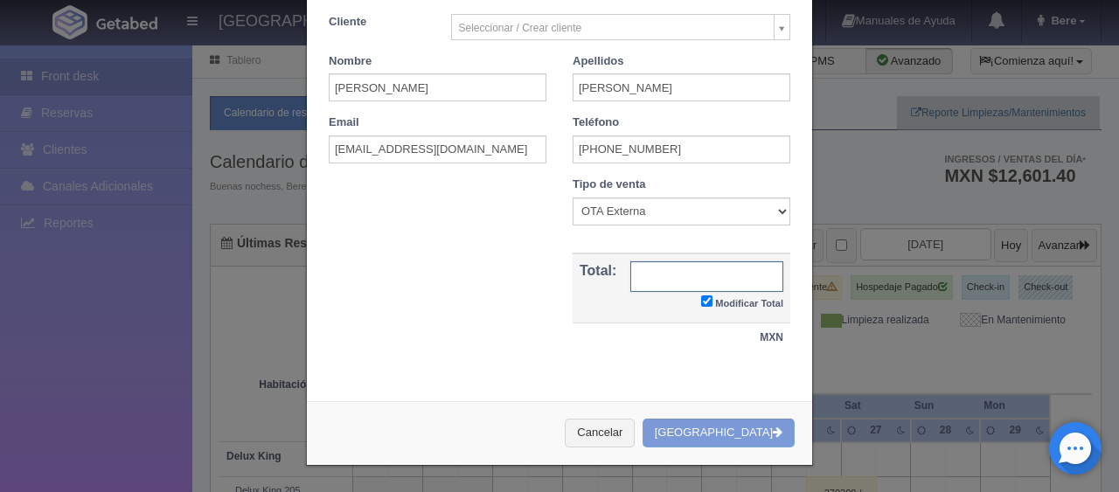
type input "6596.00"
checkbox input "true"
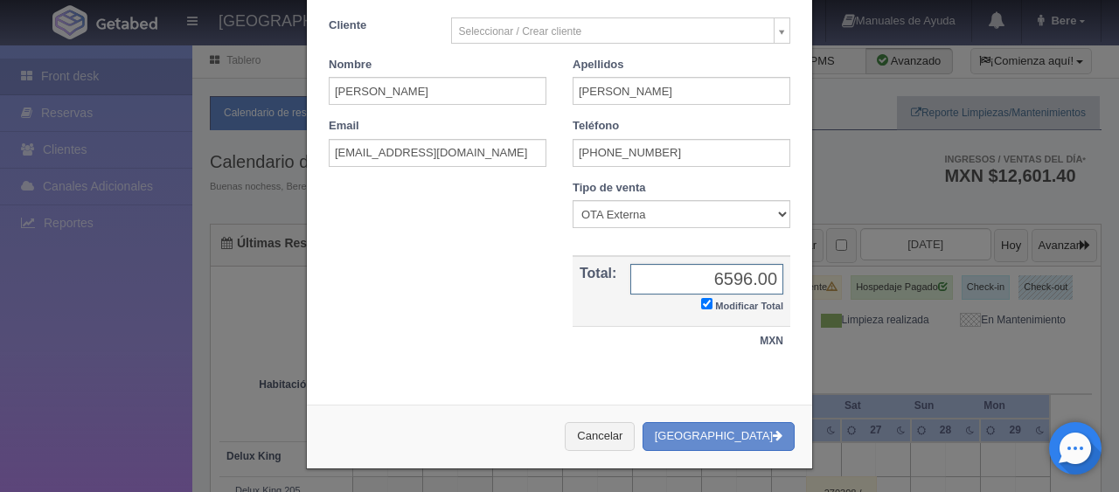
type input "6596.0"
click at [762, 278] on input "6596.0" at bounding box center [706, 279] width 153 height 31
click at [727, 271] on input "text" at bounding box center [706, 279] width 153 height 31
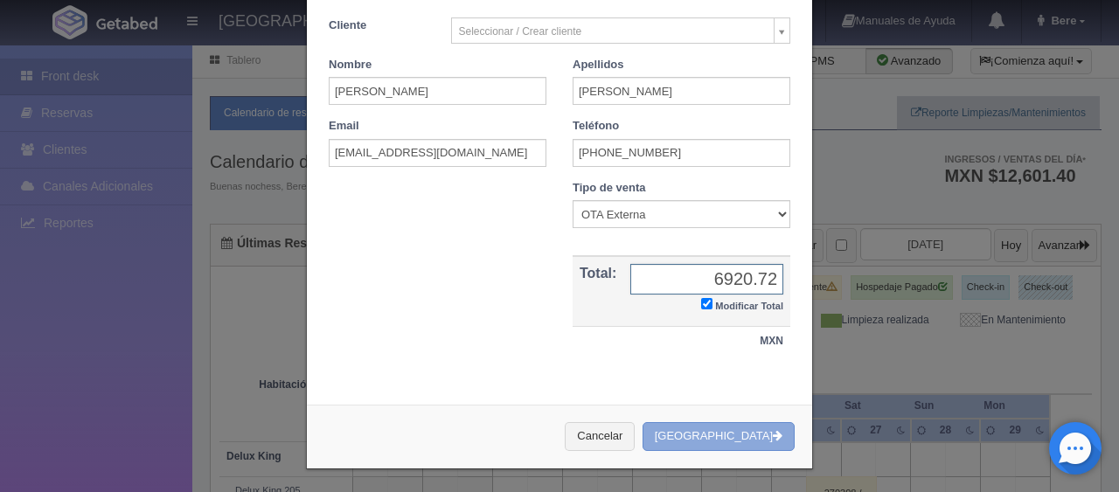
type input "6920.72"
click at [749, 445] on button "[GEOGRAPHIC_DATA]" at bounding box center [719, 436] width 152 height 29
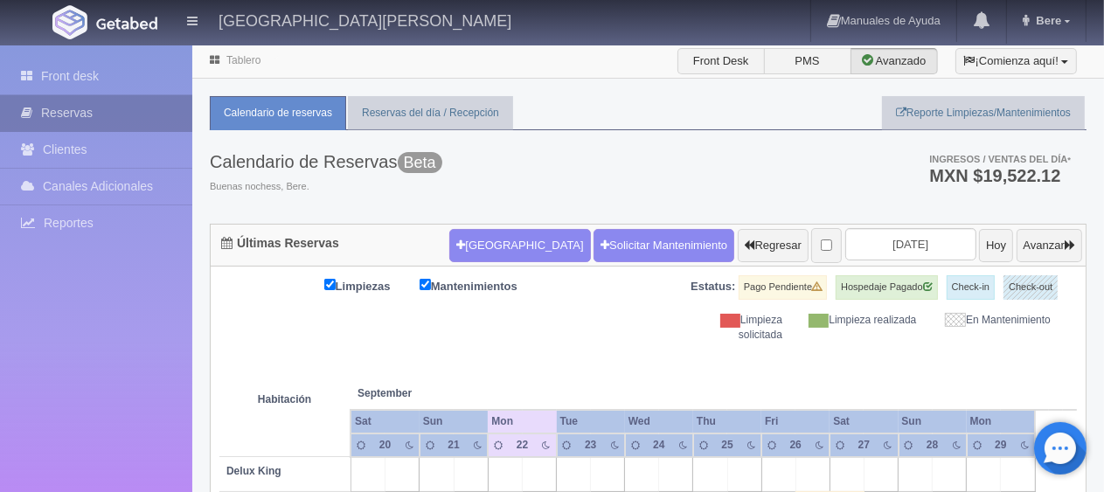
click at [106, 107] on link "Reservas" at bounding box center [96, 113] width 192 height 36
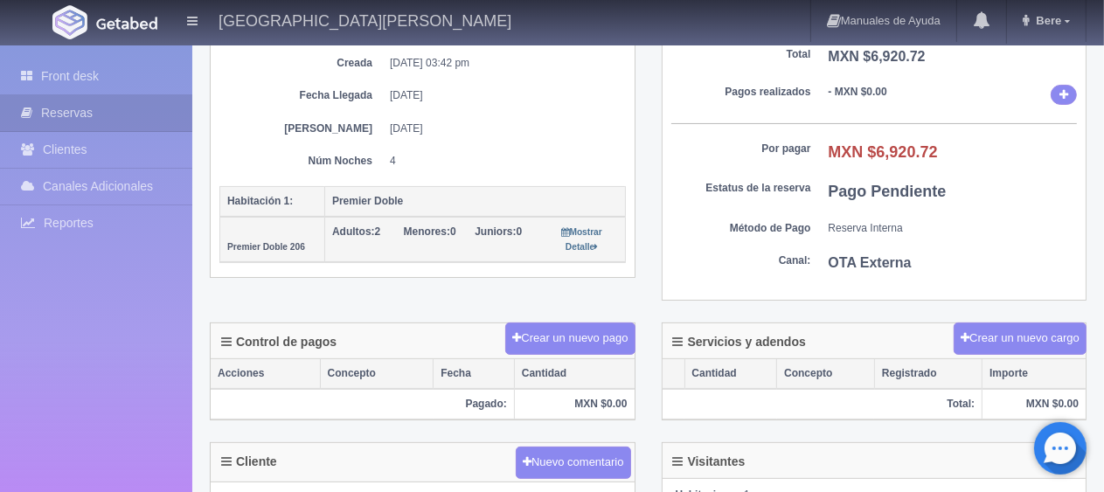
scroll to position [437, 0]
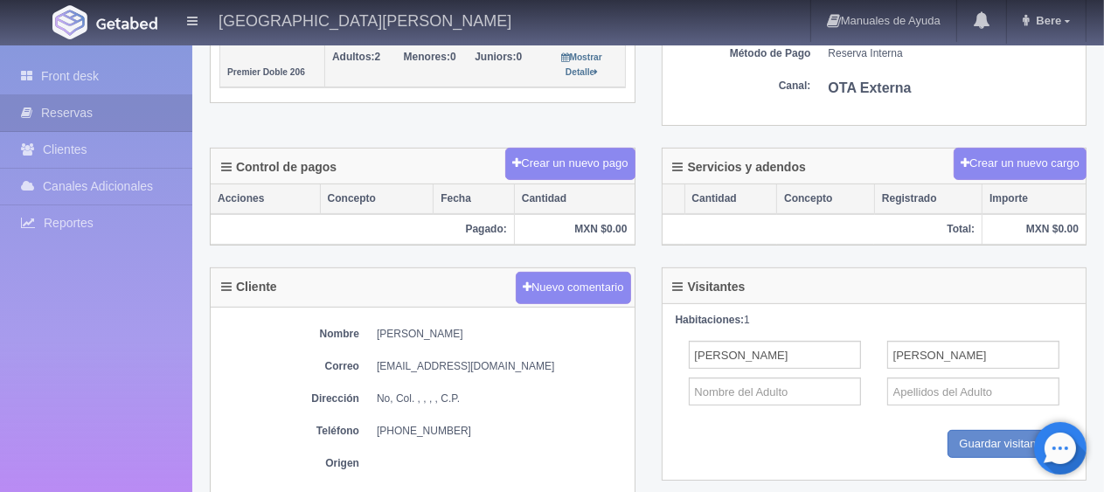
drag, startPoint x: 495, startPoint y: 329, endPoint x: 367, endPoint y: 327, distance: 127.7
click at [367, 327] on dl "Nombre [PERSON_NAME]" at bounding box center [422, 334] width 407 height 15
copy dd "[PERSON_NAME]"
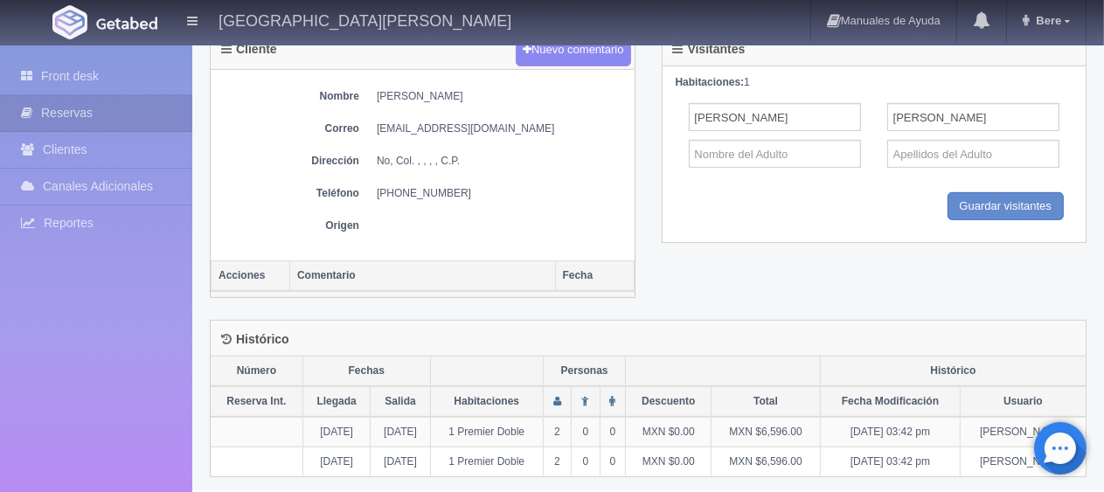
scroll to position [413, 0]
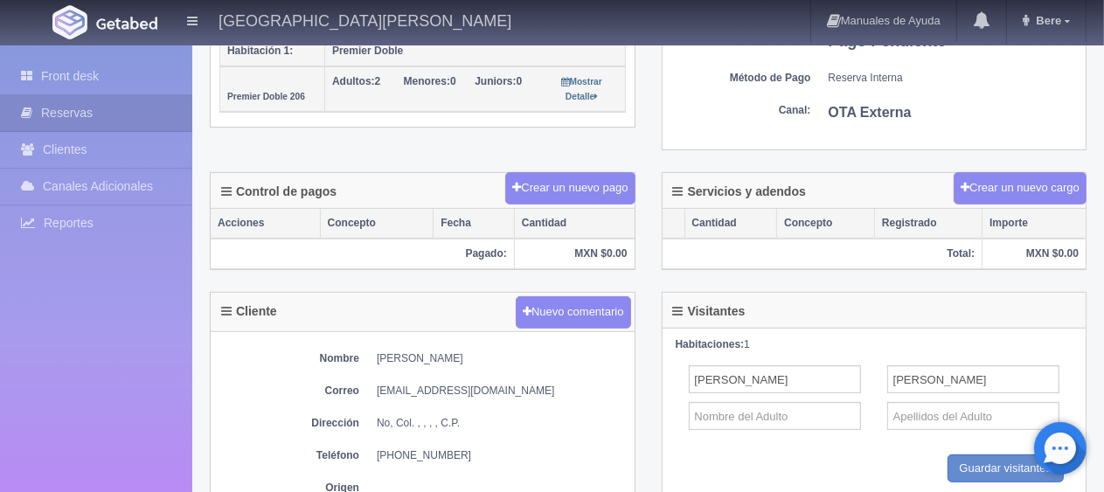
click at [433, 384] on dd "[EMAIL_ADDRESS][DOMAIN_NAME]" at bounding box center [501, 391] width 249 height 15
click at [434, 351] on dd "[PERSON_NAME]" at bounding box center [501, 358] width 249 height 15
copy div "[PERSON_NAME]"
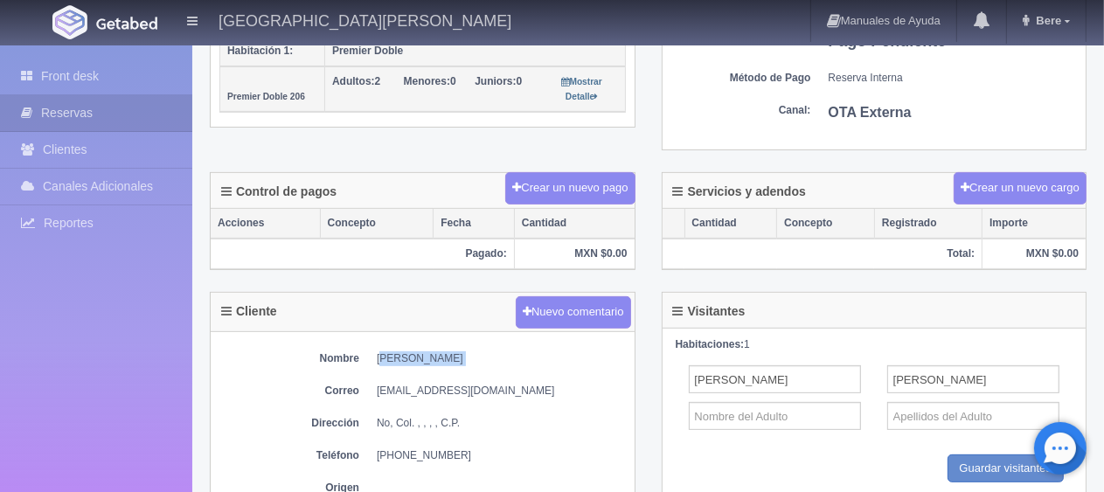
copy div "[PERSON_NAME]"
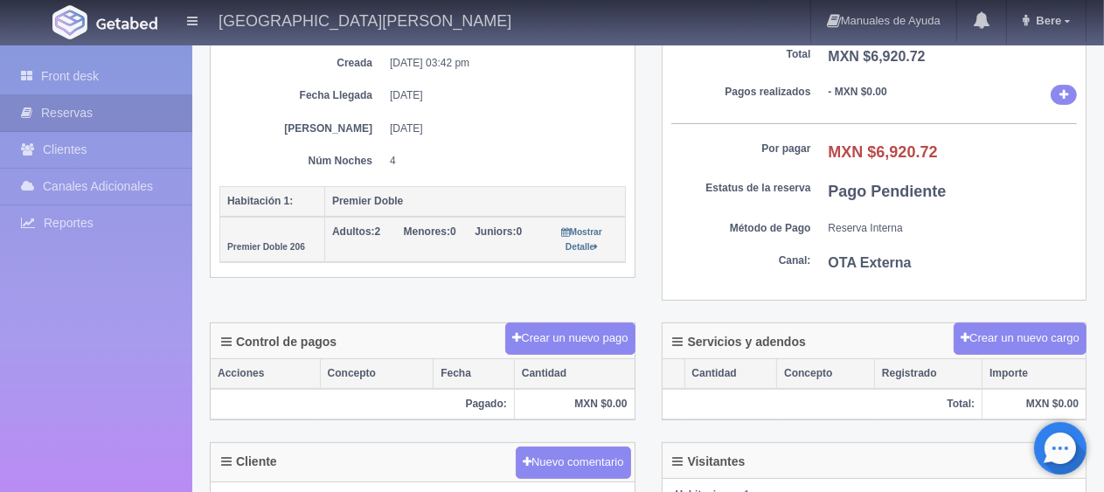
scroll to position [525, 0]
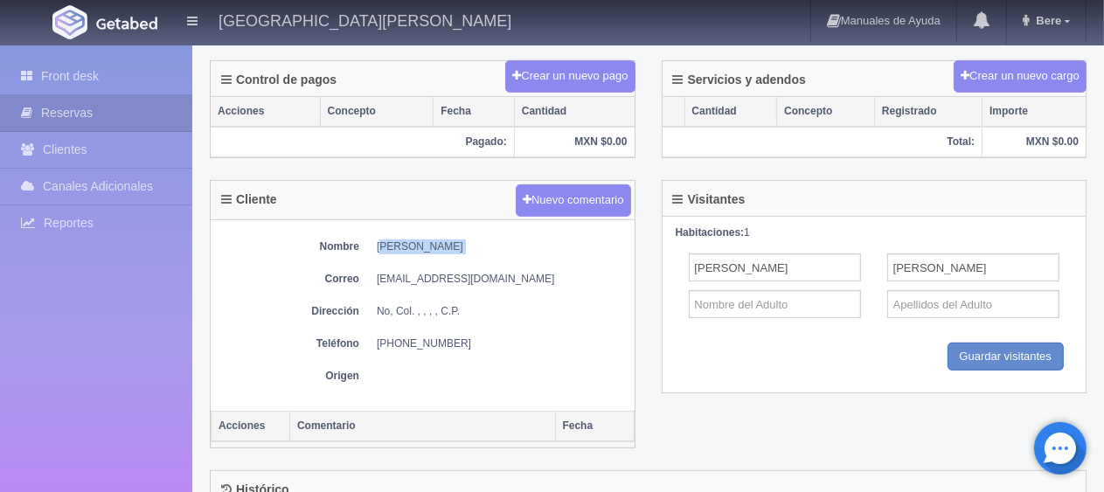
copy div "[PERSON_NAME]"
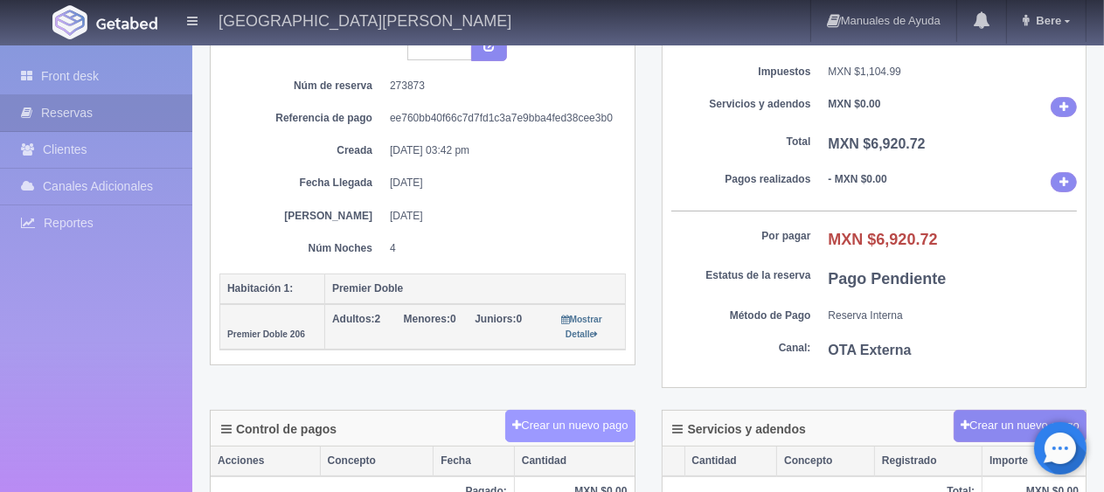
scroll to position [0, 0]
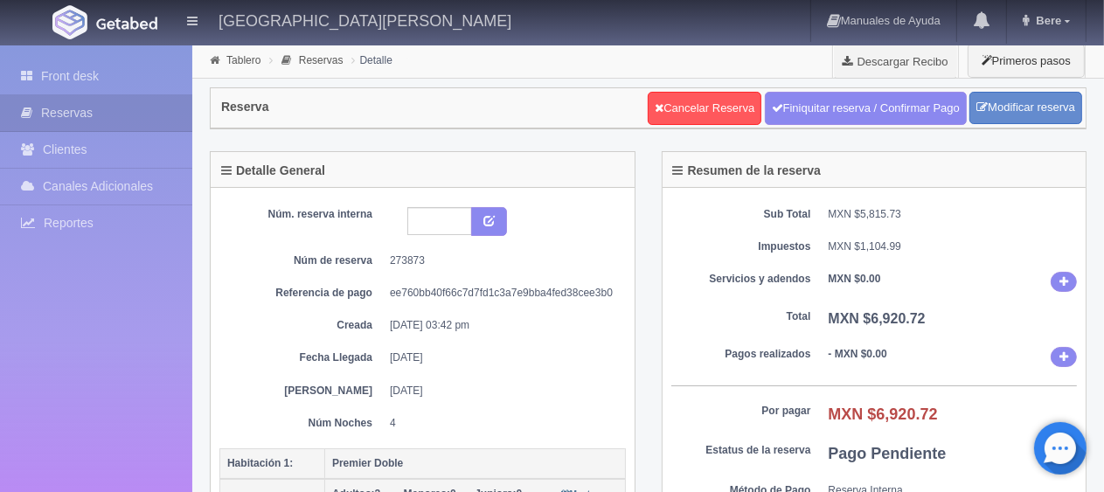
click at [620, 306] on div "Núm. reserva interna Núm de reserva 273873 Referencia de pago ee760bb40f66c7d7f…" at bounding box center [422, 319] width 407 height 224
click at [525, 344] on div "Núm. reserva interna Núm de reserva 273873 Referencia de pago ee760bb40f66c7d7f…" at bounding box center [422, 319] width 407 height 224
click at [560, 399] on div "Núm. reserva interna Núm de reserva 273873 Referencia de pago ee760bb40f66c7d7f…" at bounding box center [422, 319] width 407 height 224
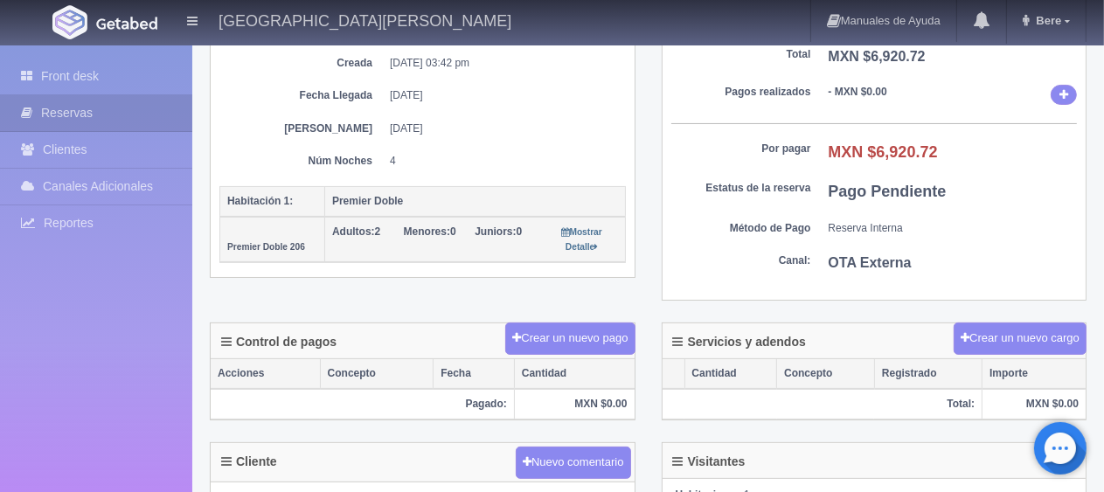
scroll to position [437, 0]
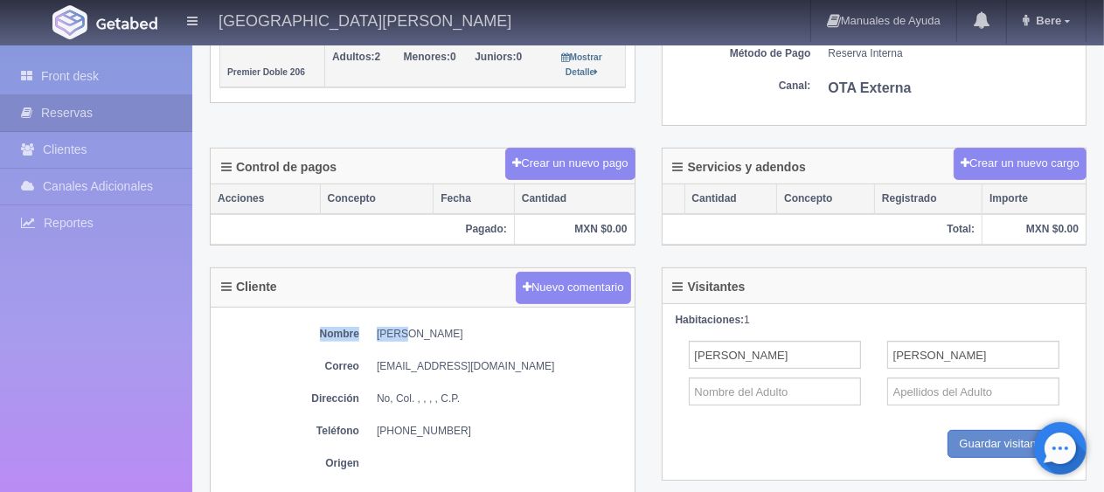
drag, startPoint x: 435, startPoint y: 310, endPoint x: 427, endPoint y: 338, distance: 29.1
click at [395, 317] on div "Cliente Nuevo comentario Nombre lorenzo lopez Correo wldxwuduli@m.expediapartne…" at bounding box center [423, 402] width 426 height 268
click at [427, 337] on div "Nombre lorenzo lopez Correo wldxwuduli@m.expediapartnercentral.com Dirección No…" at bounding box center [423, 403] width 424 height 191
click at [423, 338] on div "Nombre lorenzo lopez Correo wldxwuduli@m.expediapartnercentral.com Dirección No…" at bounding box center [423, 403] width 424 height 191
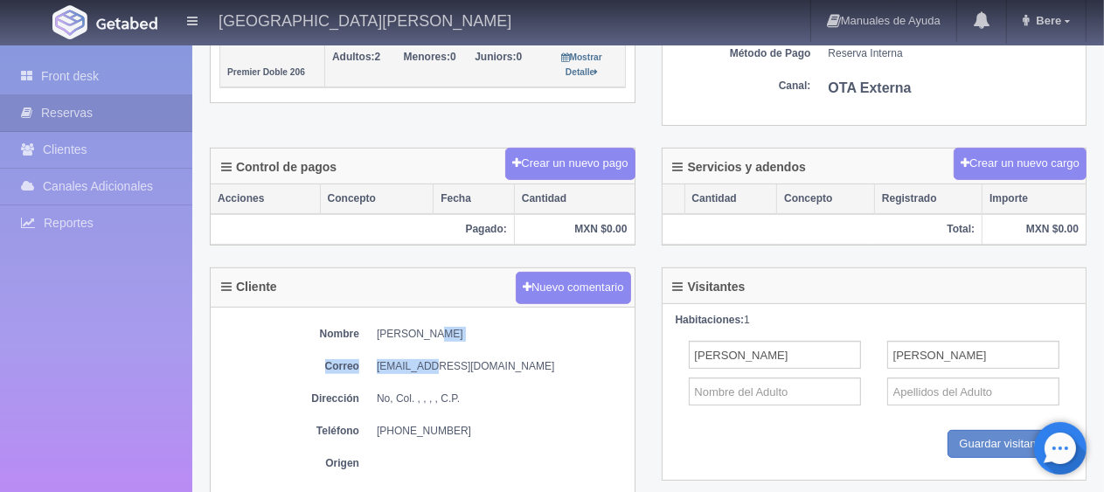
click at [421, 334] on dd "[PERSON_NAME]" at bounding box center [501, 334] width 249 height 15
click at [402, 327] on dd "[PERSON_NAME]" at bounding box center [501, 334] width 249 height 15
click at [400, 327] on dd "[PERSON_NAME]" at bounding box center [501, 334] width 249 height 15
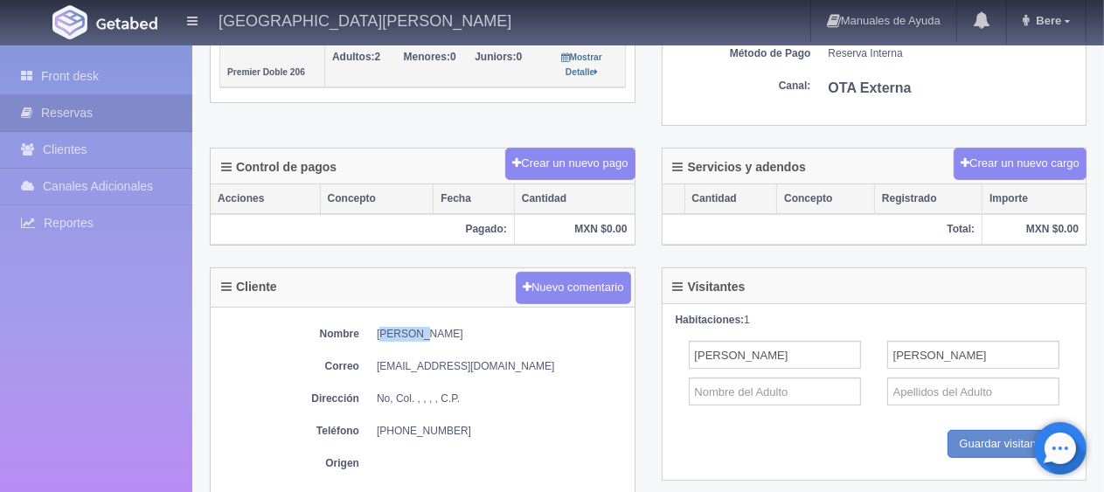
click at [392, 332] on dd "[PERSON_NAME]" at bounding box center [501, 334] width 249 height 15
click at [389, 333] on dd "[PERSON_NAME]" at bounding box center [501, 334] width 249 height 15
click at [390, 331] on dd "[PERSON_NAME]" at bounding box center [501, 334] width 249 height 15
click at [482, 347] on div "Nombre lorenzo lopez Correo wldxwuduli@m.expediapartnercentral.com Dirección No…" at bounding box center [423, 403] width 424 height 191
drag, startPoint x: 450, startPoint y: 333, endPoint x: 371, endPoint y: 327, distance: 79.8
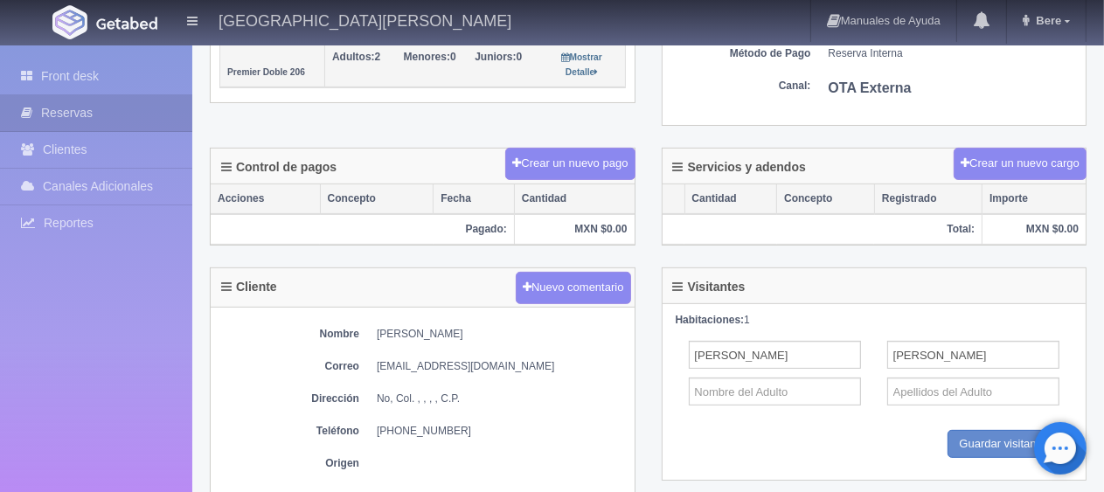
click at [371, 327] on dl "Nombre lorenzo lopez" at bounding box center [422, 334] width 407 height 15
copy dd "[PERSON_NAME]"
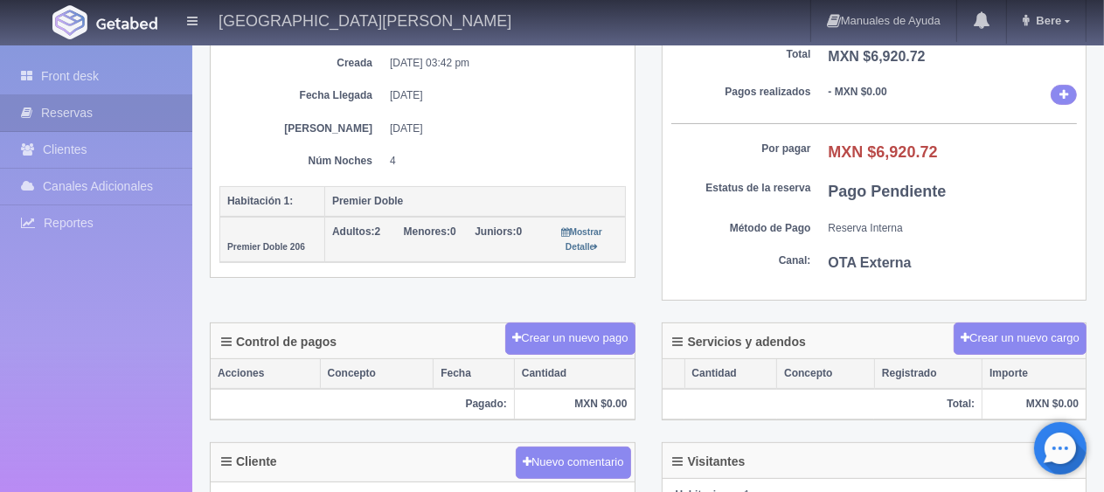
scroll to position [0, 0]
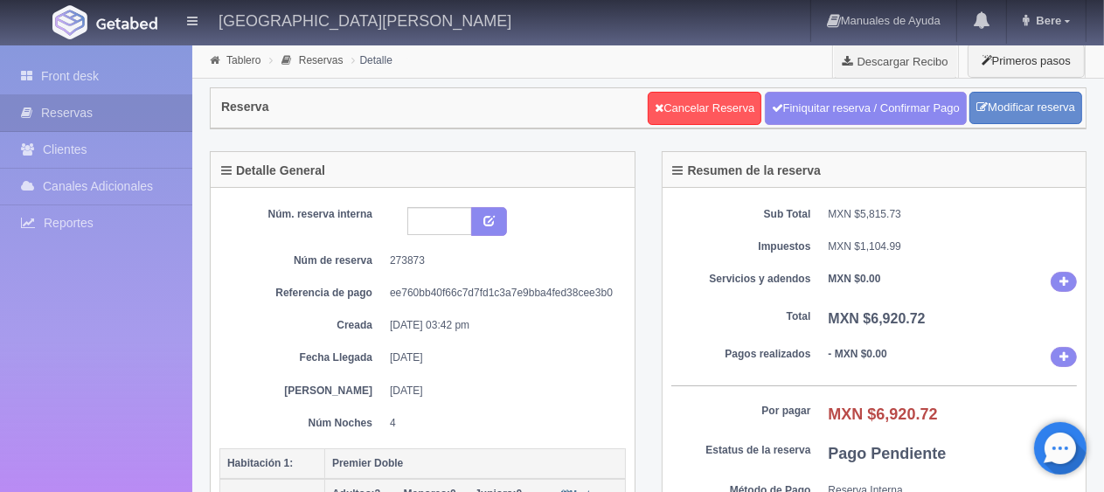
click at [495, 355] on dd "06-10-2025" at bounding box center [501, 358] width 223 height 15
click at [721, 275] on dt "Servicios y adendos" at bounding box center [742, 279] width 140 height 15
click at [567, 311] on div "Núm. reserva interna Núm de reserva 273873 Referencia de pago ee760bb40f66c7d7f…" at bounding box center [422, 319] width 407 height 224
drag, startPoint x: 595, startPoint y: 345, endPoint x: 276, endPoint y: 275, distance: 325.9
click at [276, 275] on div "Núm. reserva interna Núm de reserva 273873 Referencia de pago ee760bb40f66c7d7f…" at bounding box center [422, 319] width 407 height 224
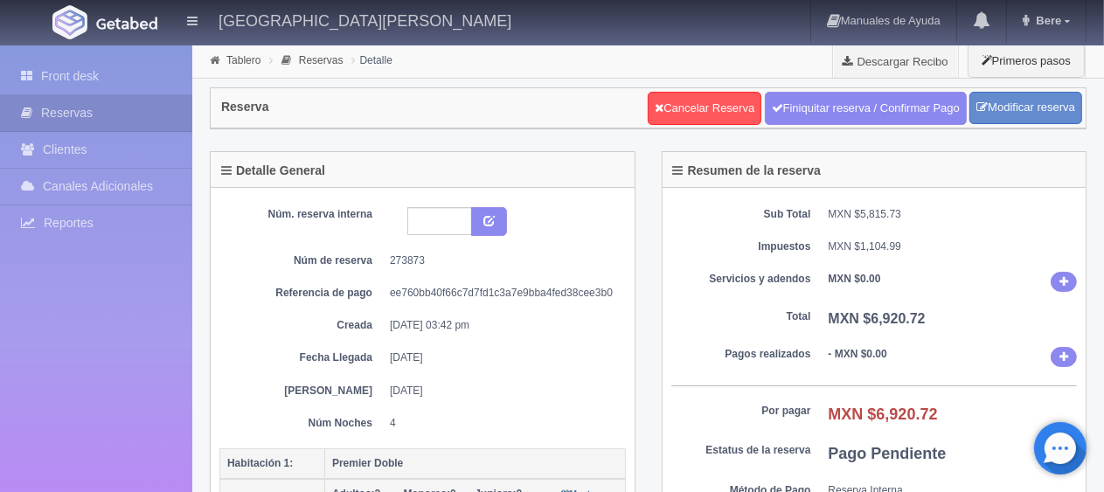
click at [505, 345] on div "Núm. reserva interna Núm de reserva 273873 Referencia de pago ee760bb40f66c7d7f…" at bounding box center [422, 319] width 407 height 224
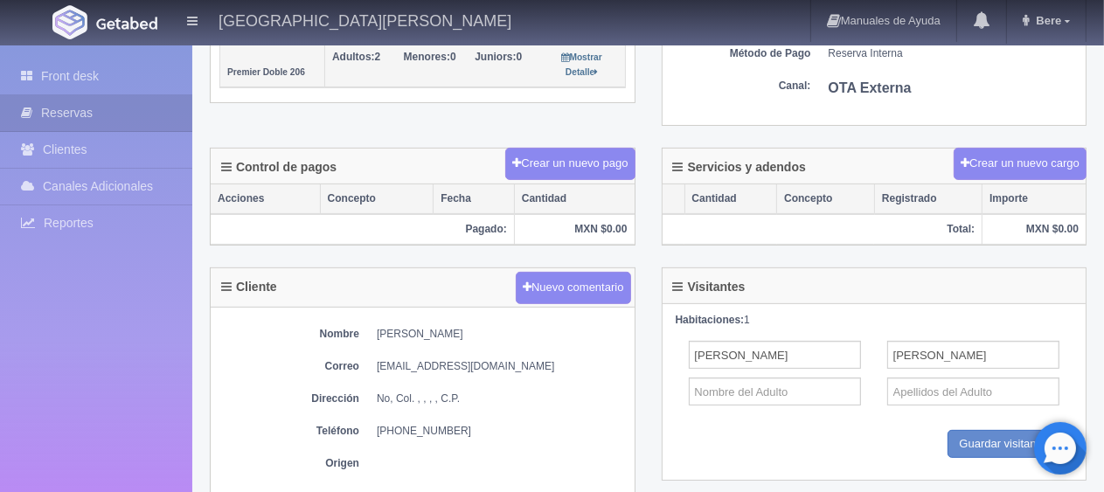
scroll to position [675, 0]
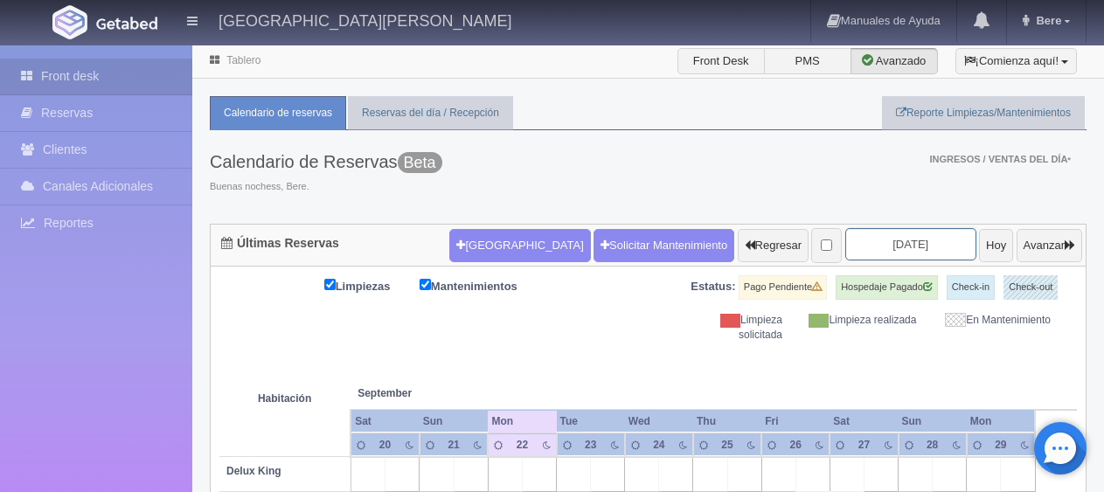
click at [912, 243] on input "[DATE]" at bounding box center [911, 244] width 131 height 32
click at [925, 243] on input "2025-09-22" at bounding box center [911, 244] width 131 height 32
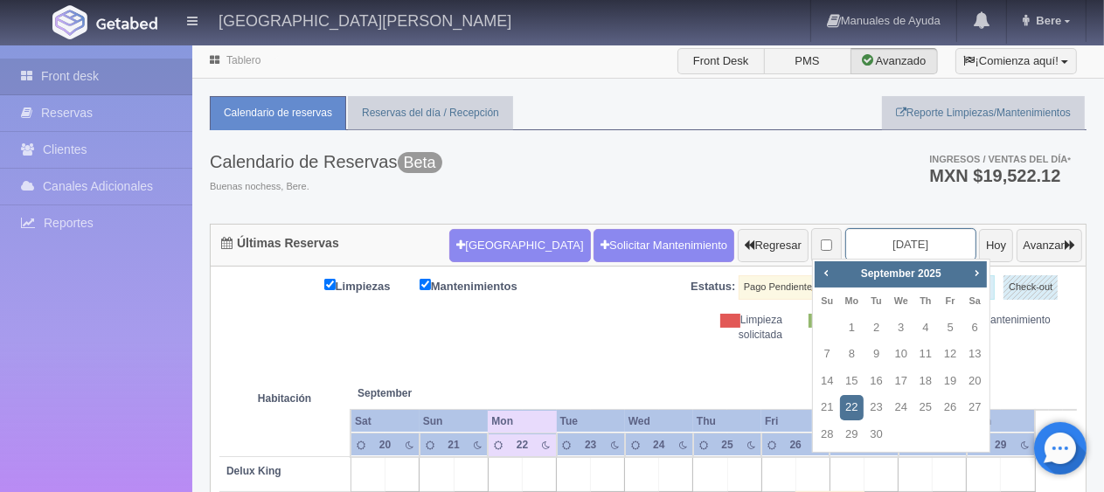
click at [925, 243] on input "2025-09-22" at bounding box center [911, 244] width 131 height 32
click at [983, 275] on span "Next" at bounding box center [977, 273] width 14 height 14
click at [852, 358] on link "6" at bounding box center [851, 354] width 23 height 25
type input "[DATE]"
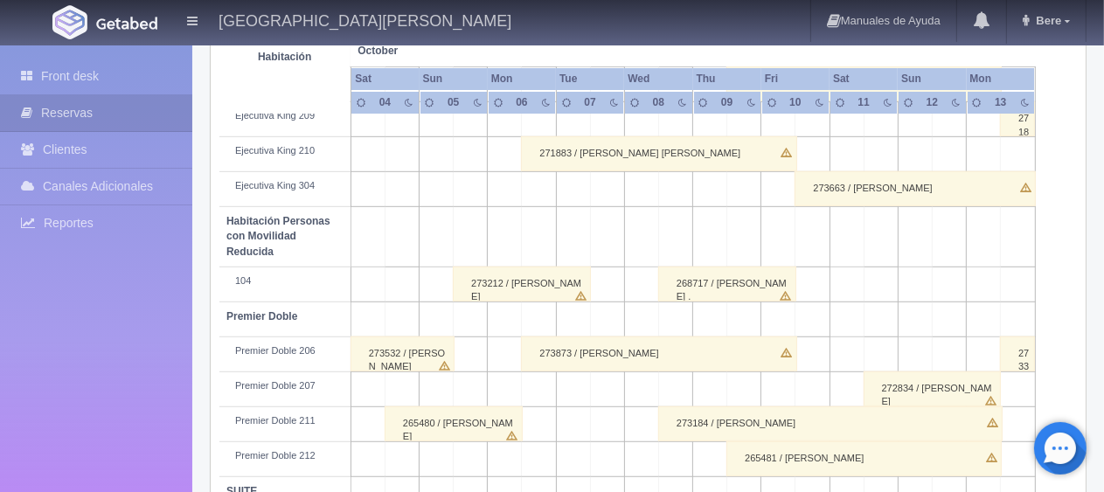
scroll to position [932, 0]
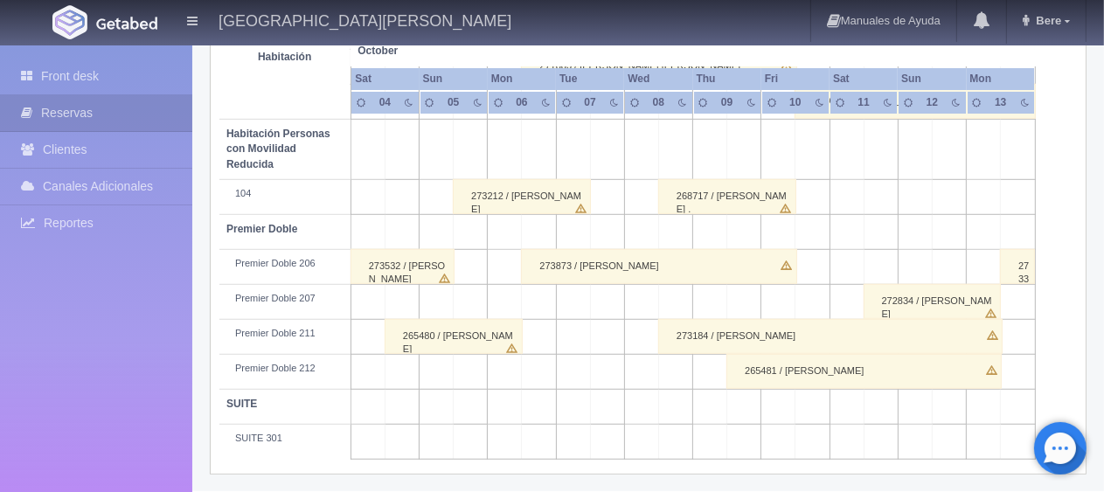
click at [630, 272] on div "273873 / [PERSON_NAME]" at bounding box center [658, 266] width 275 height 35
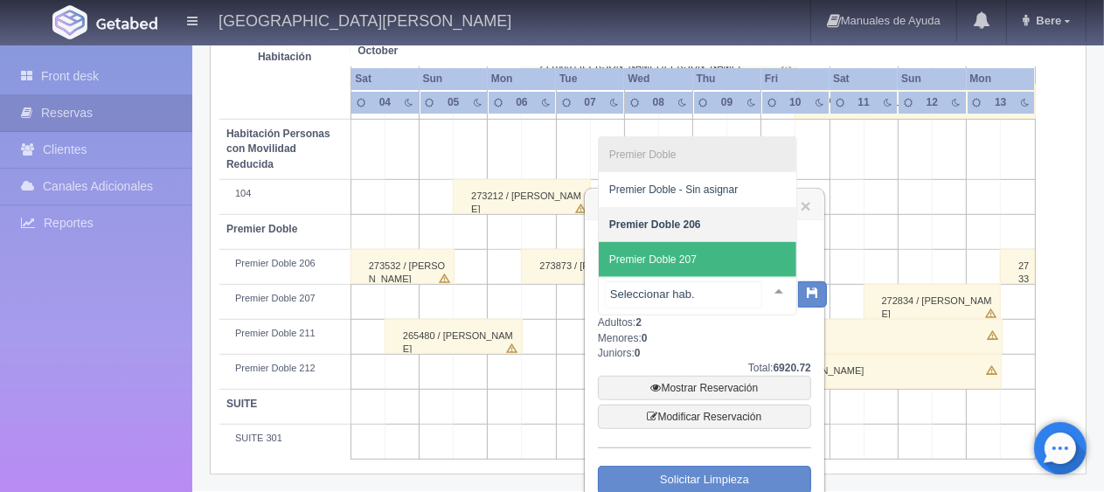
click at [722, 255] on span "Premier Doble 207" at bounding box center [698, 259] width 198 height 35
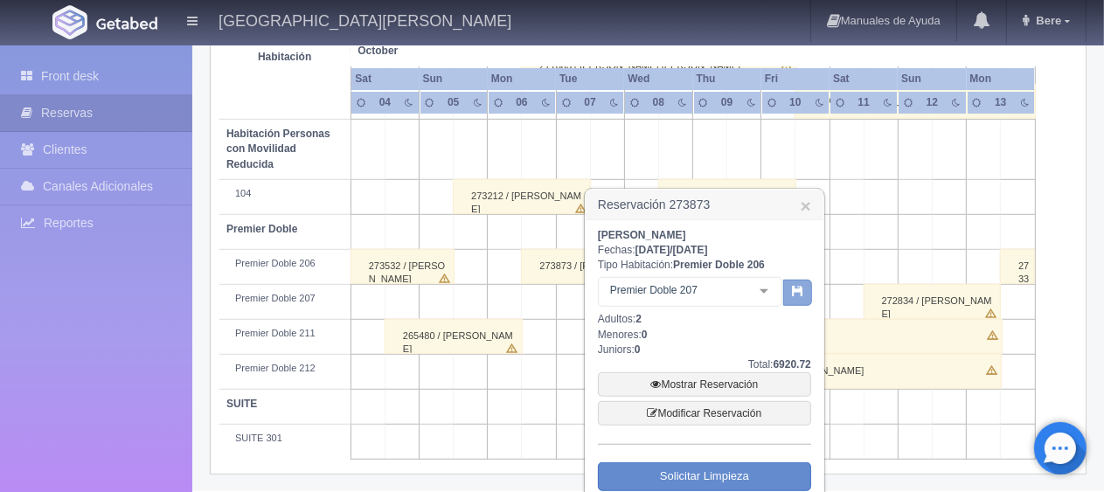
click at [787, 286] on button "button" at bounding box center [797, 293] width 29 height 26
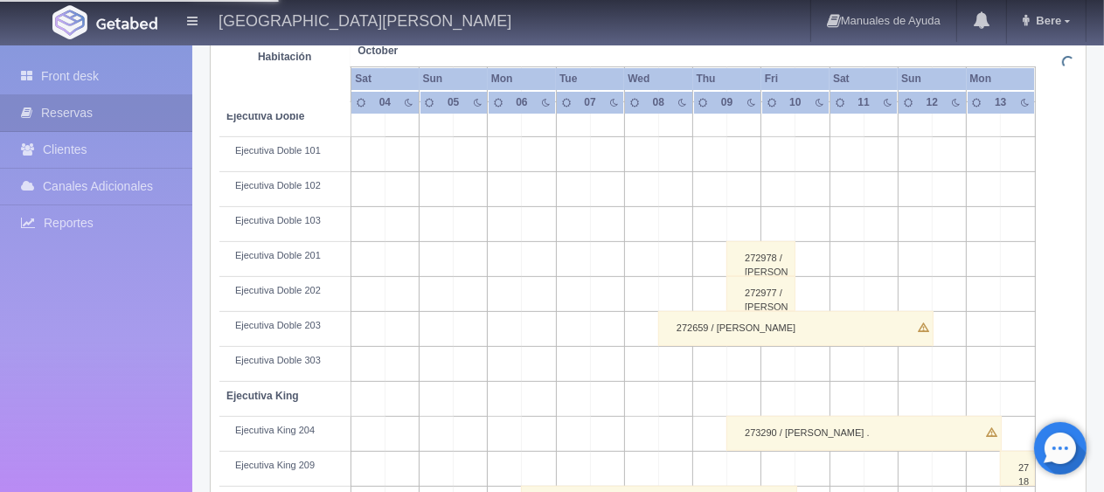
scroll to position [0, 0]
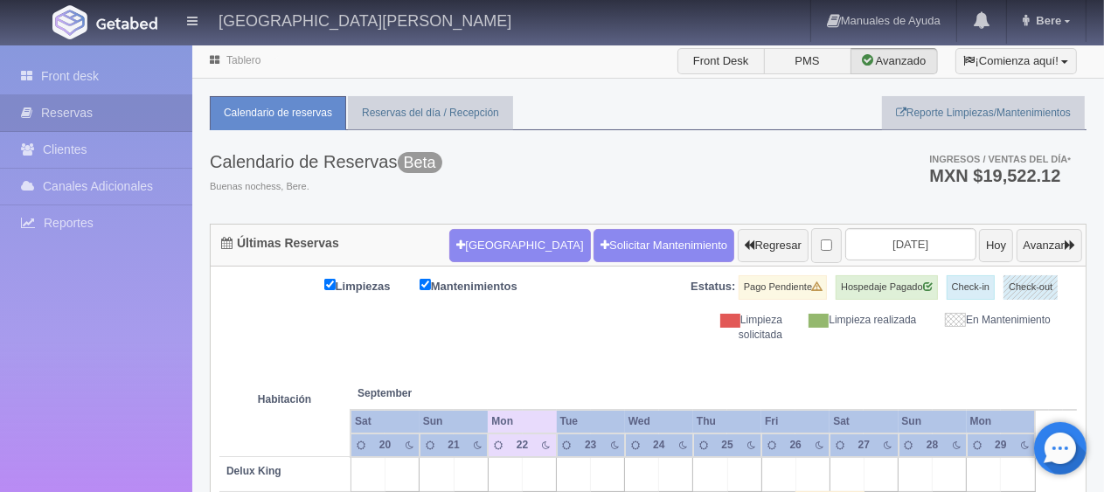
drag, startPoint x: 630, startPoint y: 357, endPoint x: 609, endPoint y: 10, distance: 346.9
click at [630, 356] on th at bounding box center [642, 376] width 102 height 66
